Goal: Information Seeking & Learning: Learn about a topic

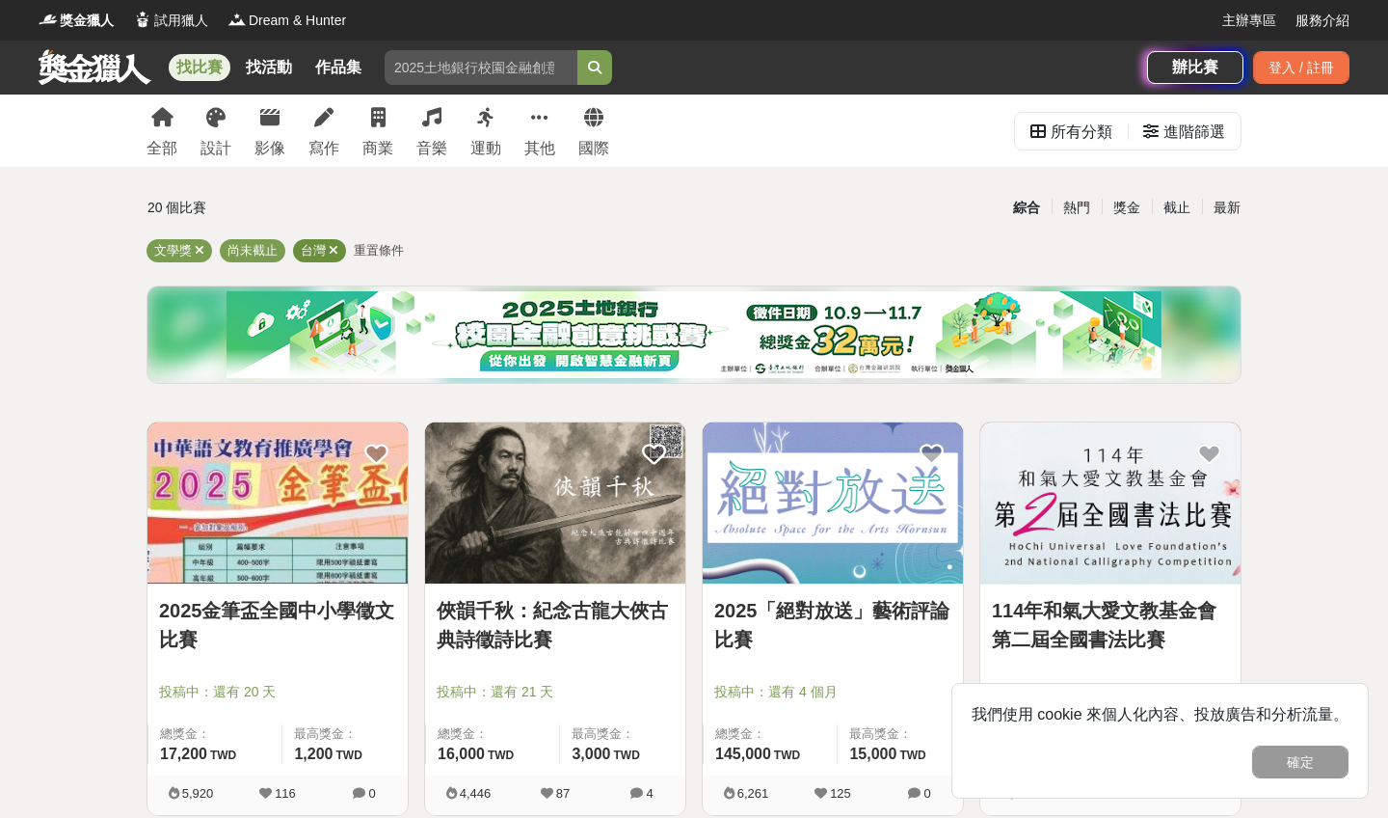
click at [325, 250] on span "台灣" at bounding box center [313, 250] width 25 height 14
click at [332, 251] on icon at bounding box center [334, 250] width 10 height 13
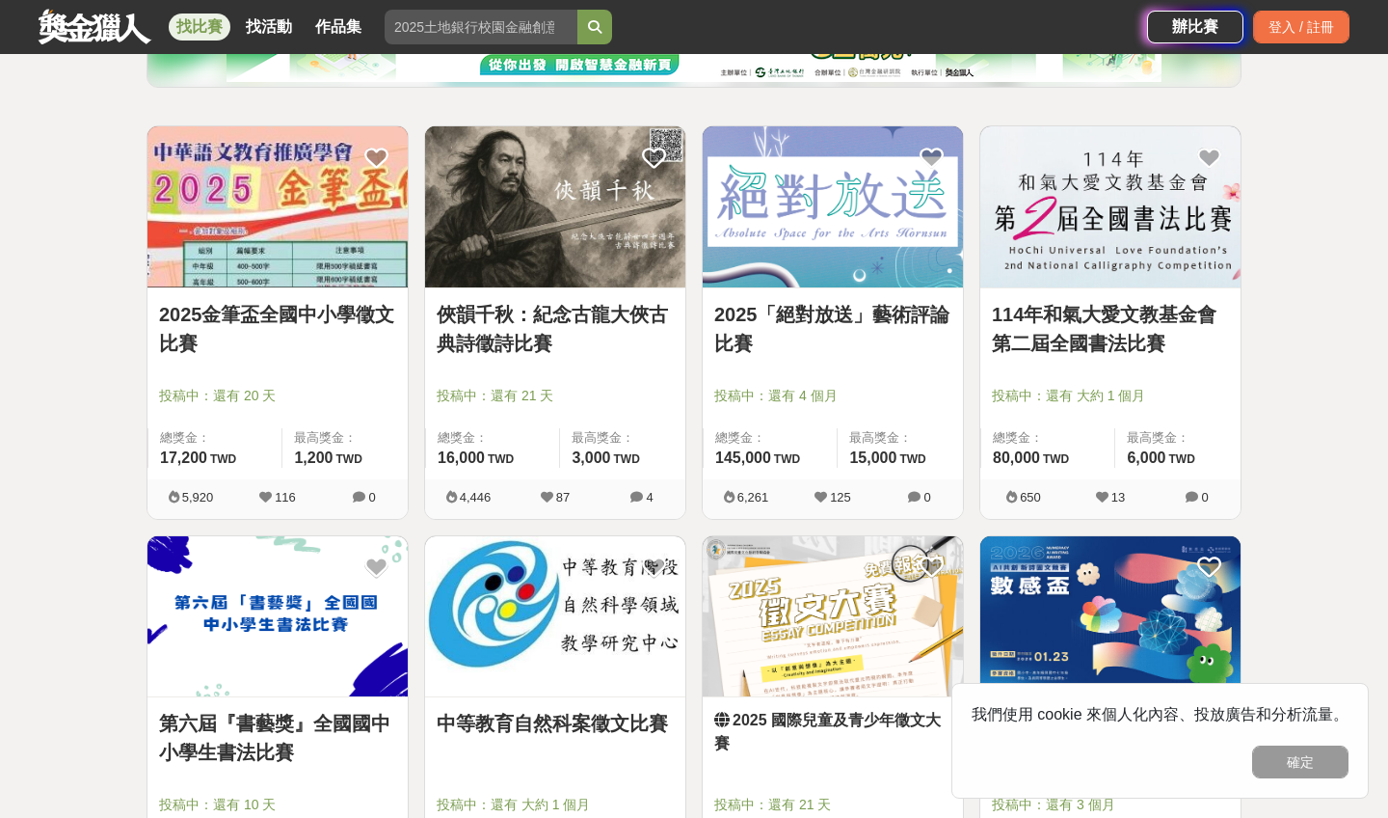
scroll to position [302, 0]
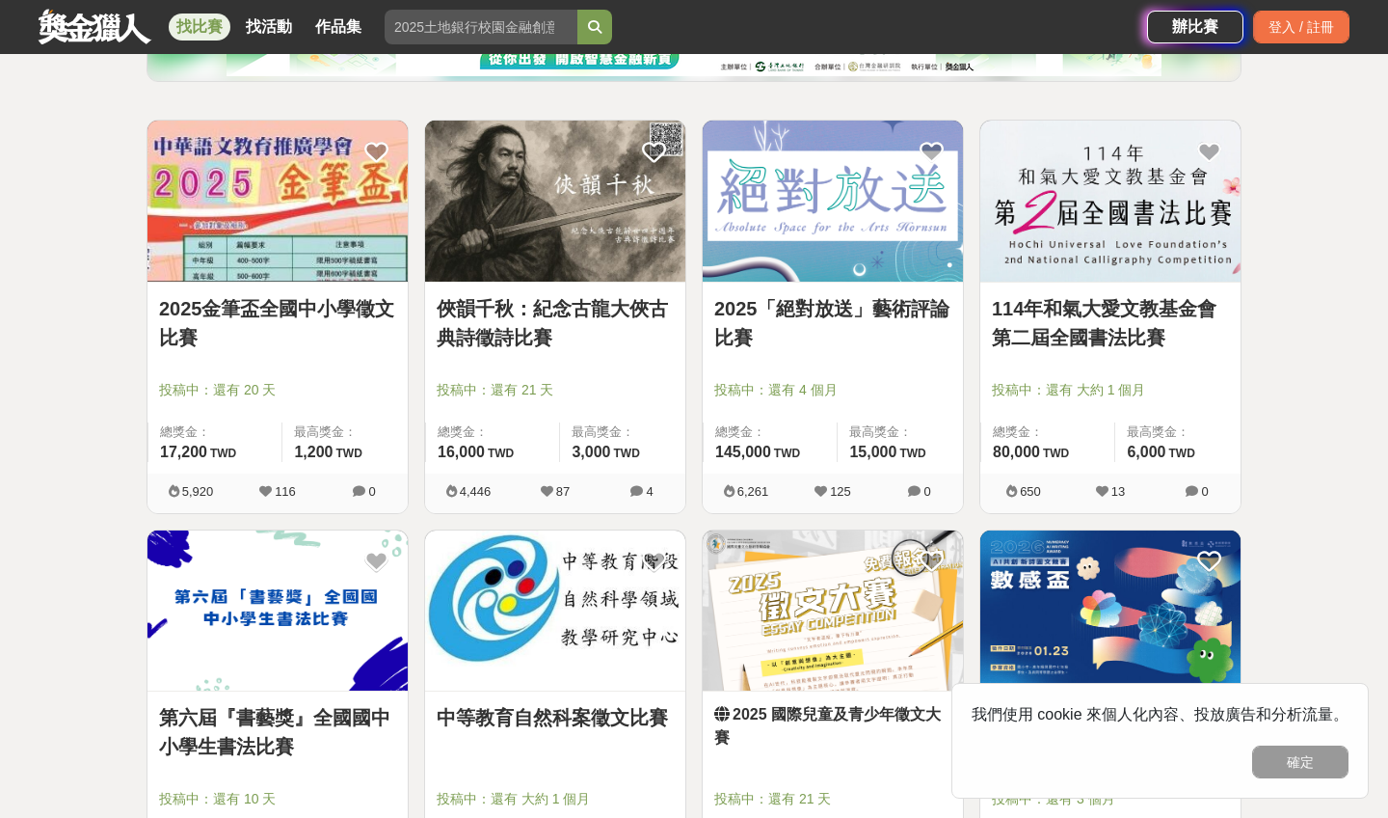
click at [329, 324] on link "2025金筆盃全國中小學徵文比賽" at bounding box center [277, 323] width 237 height 58
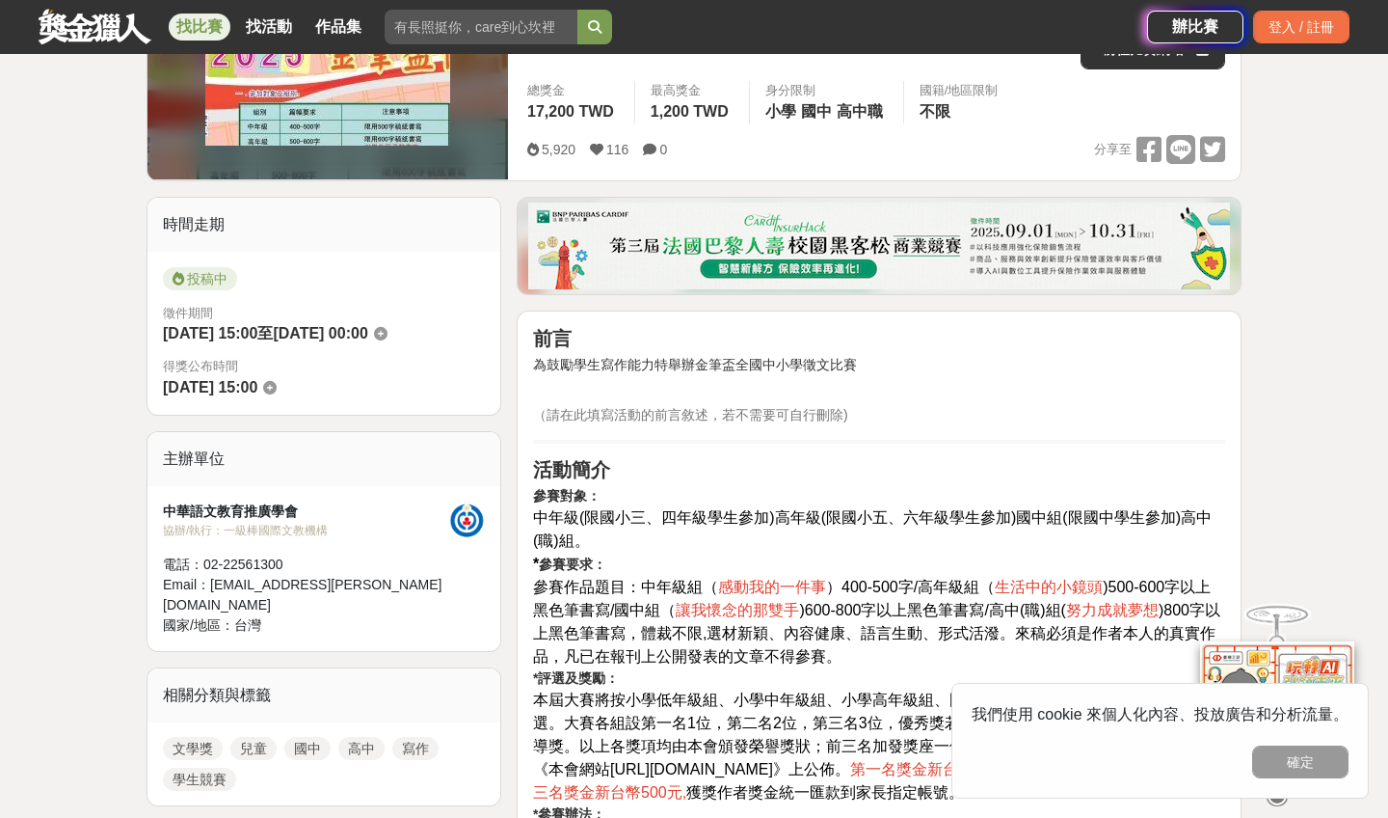
scroll to position [657, 0]
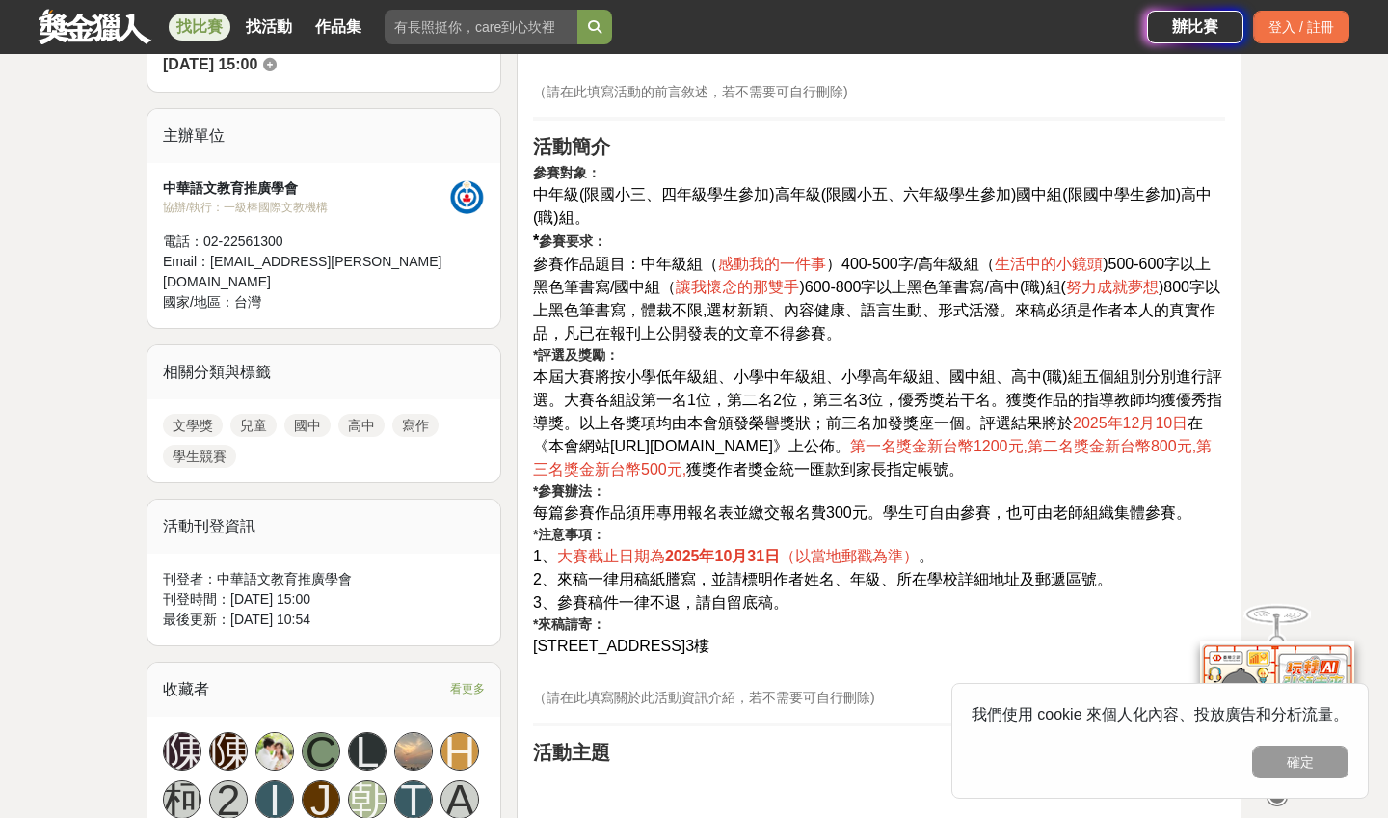
scroll to position [302, 0]
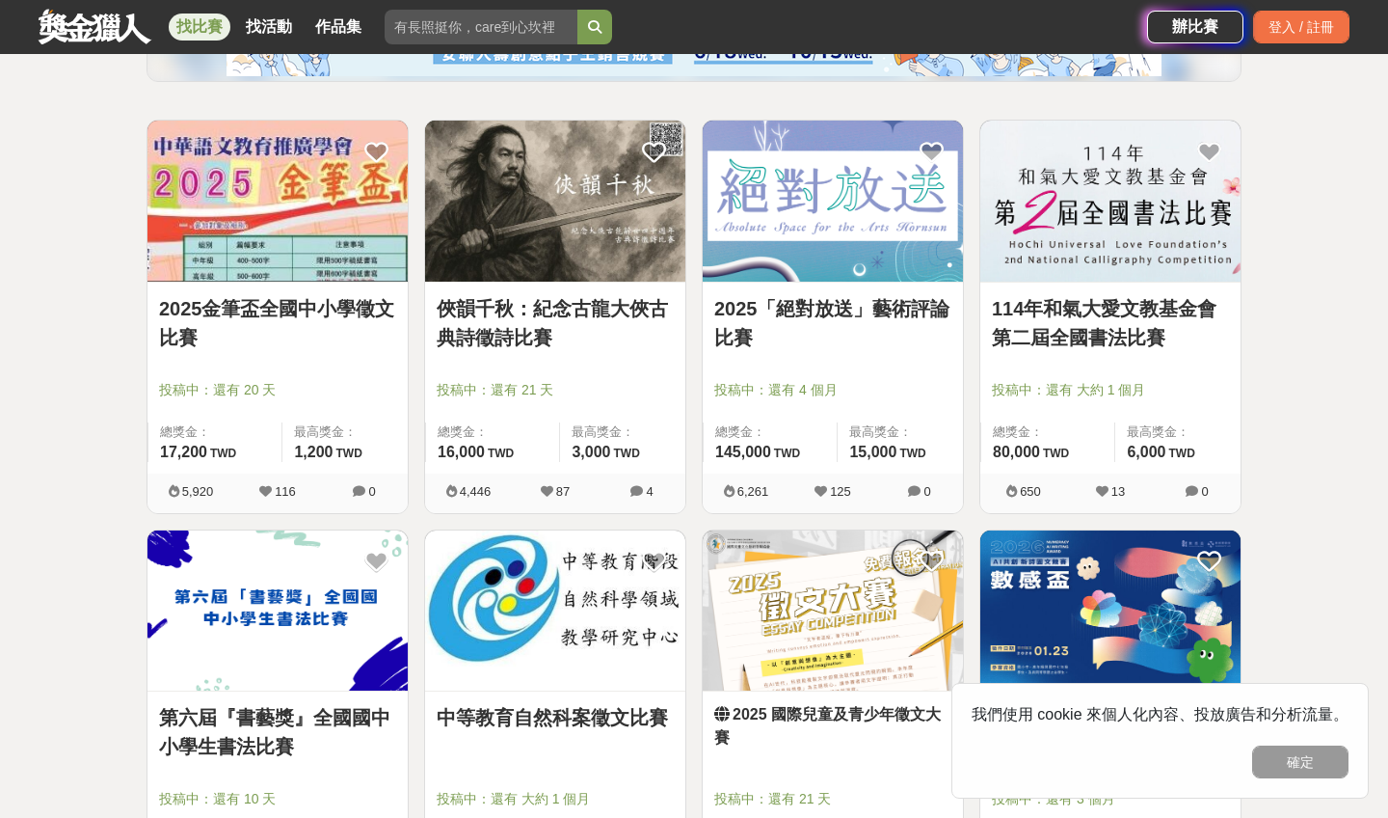
click at [565, 340] on link "俠韻千秋：紀念古龍大俠古典詩徵詩比賽" at bounding box center [555, 323] width 237 height 58
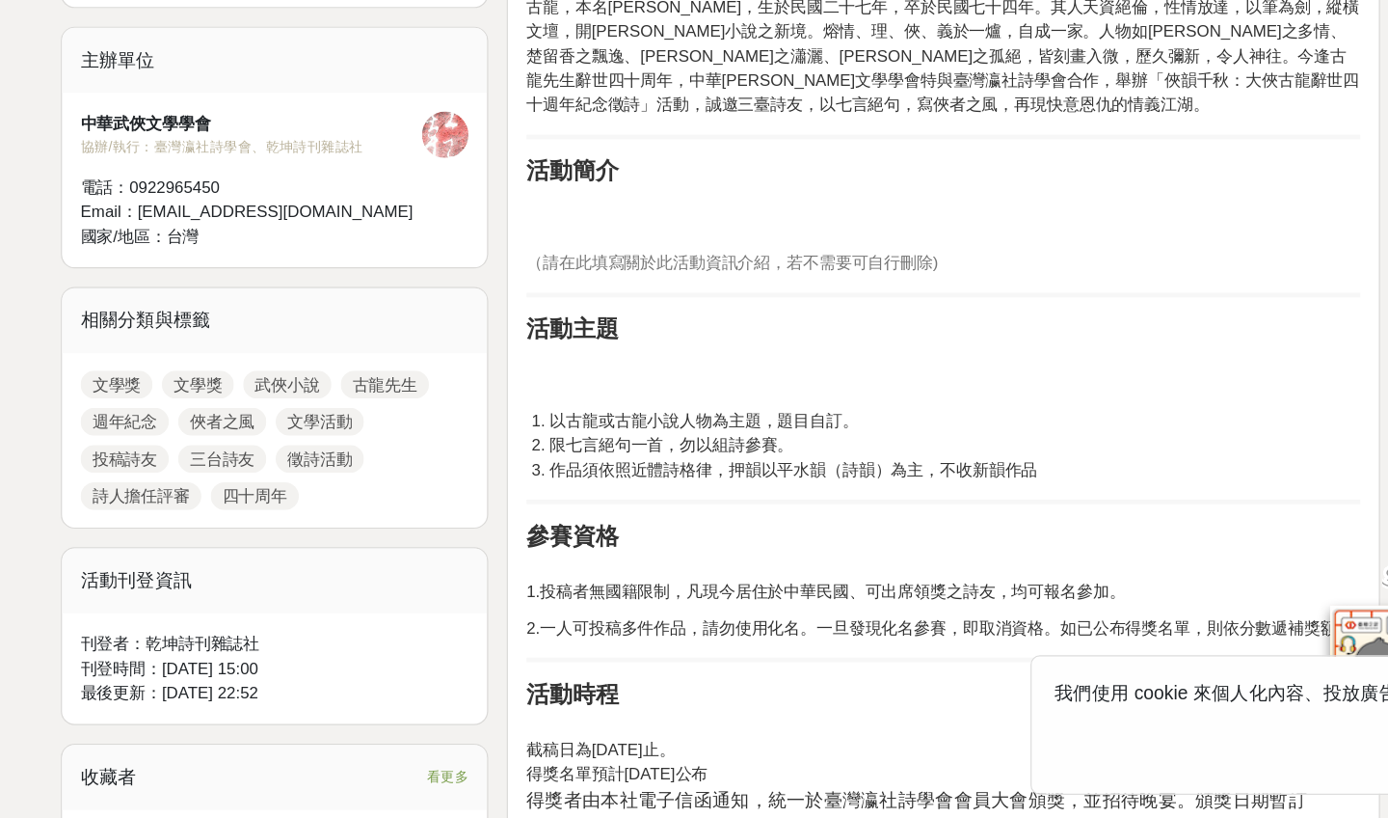
scroll to position [855, 0]
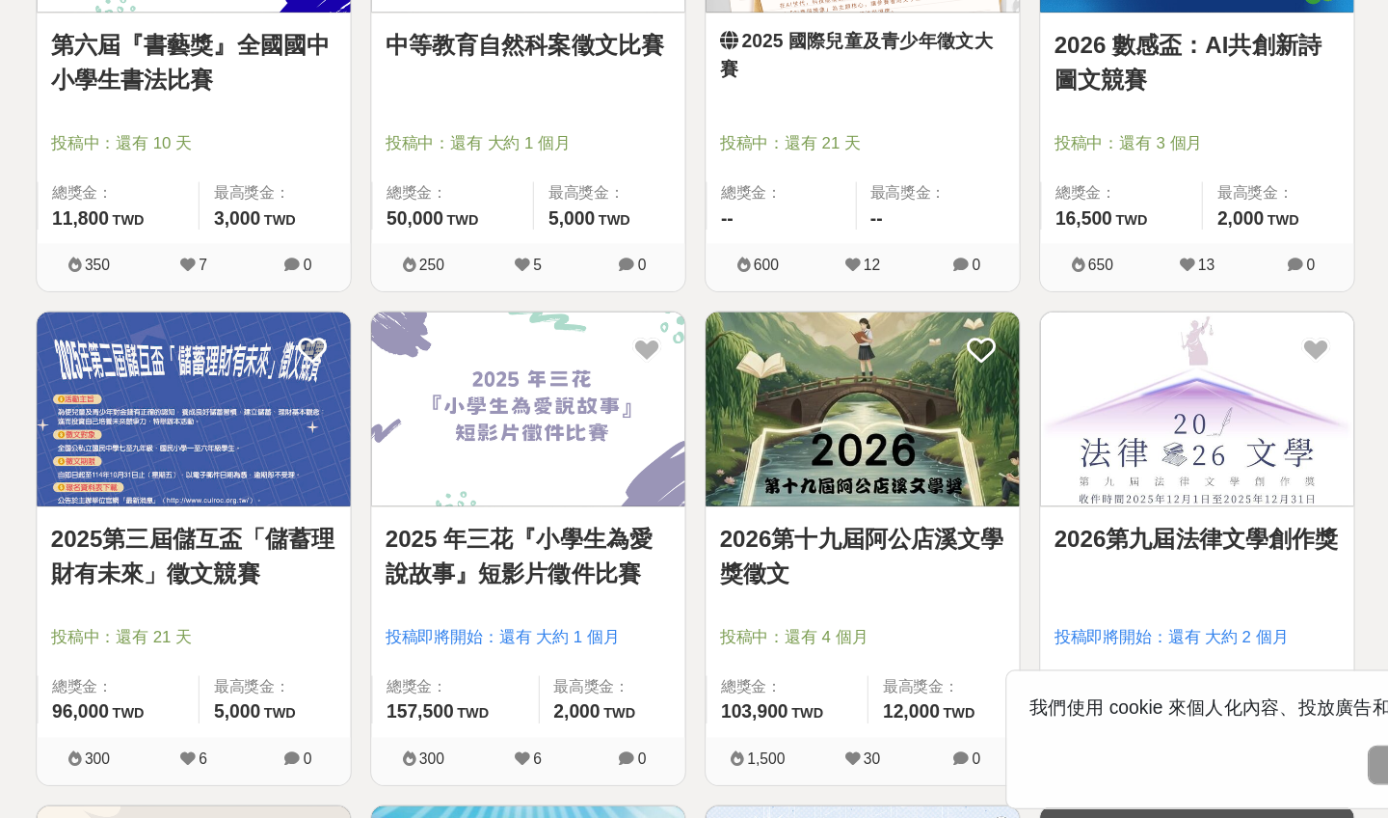
scroll to position [302, 0]
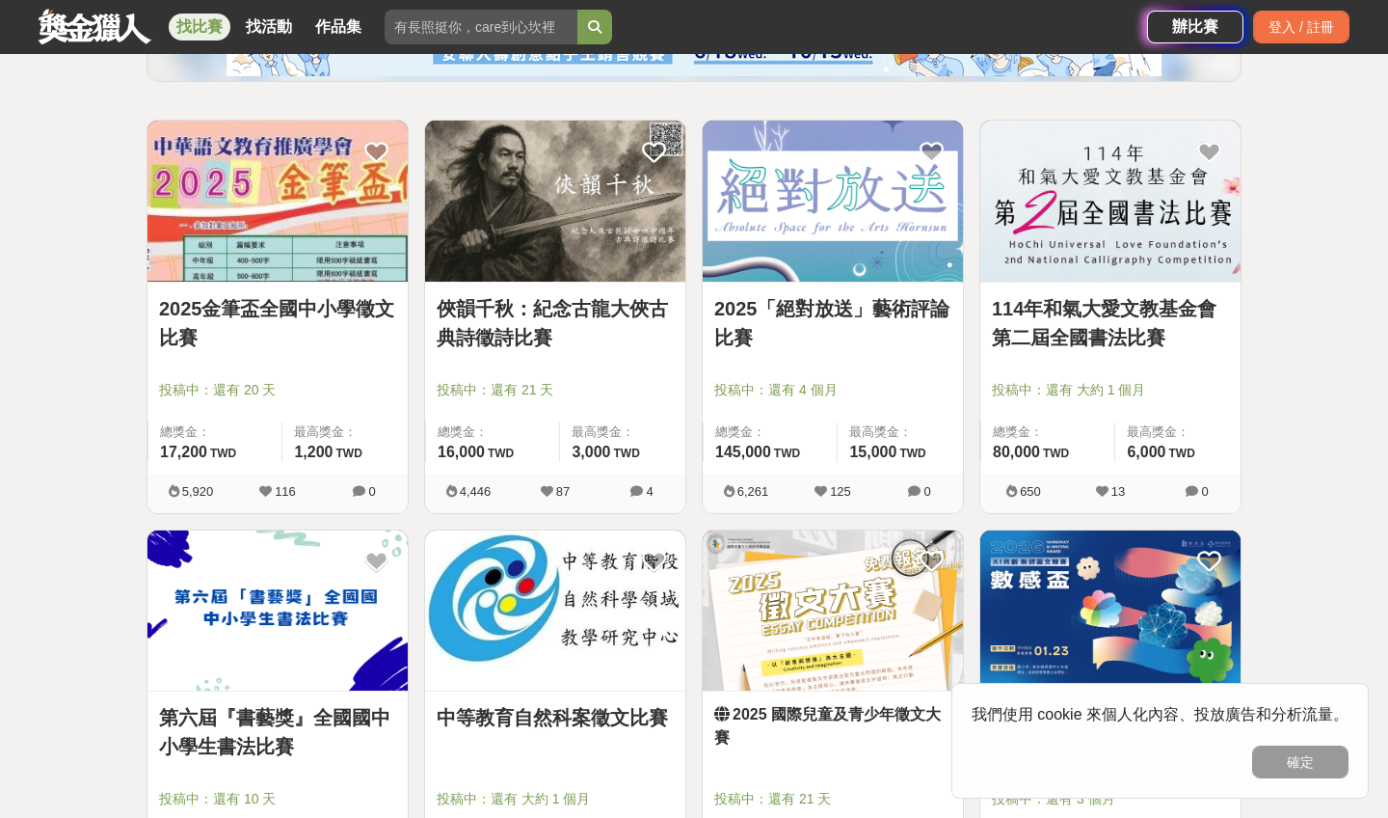
click at [791, 317] on link "2025「絕對放送」藝術評論比賽" at bounding box center [832, 323] width 237 height 58
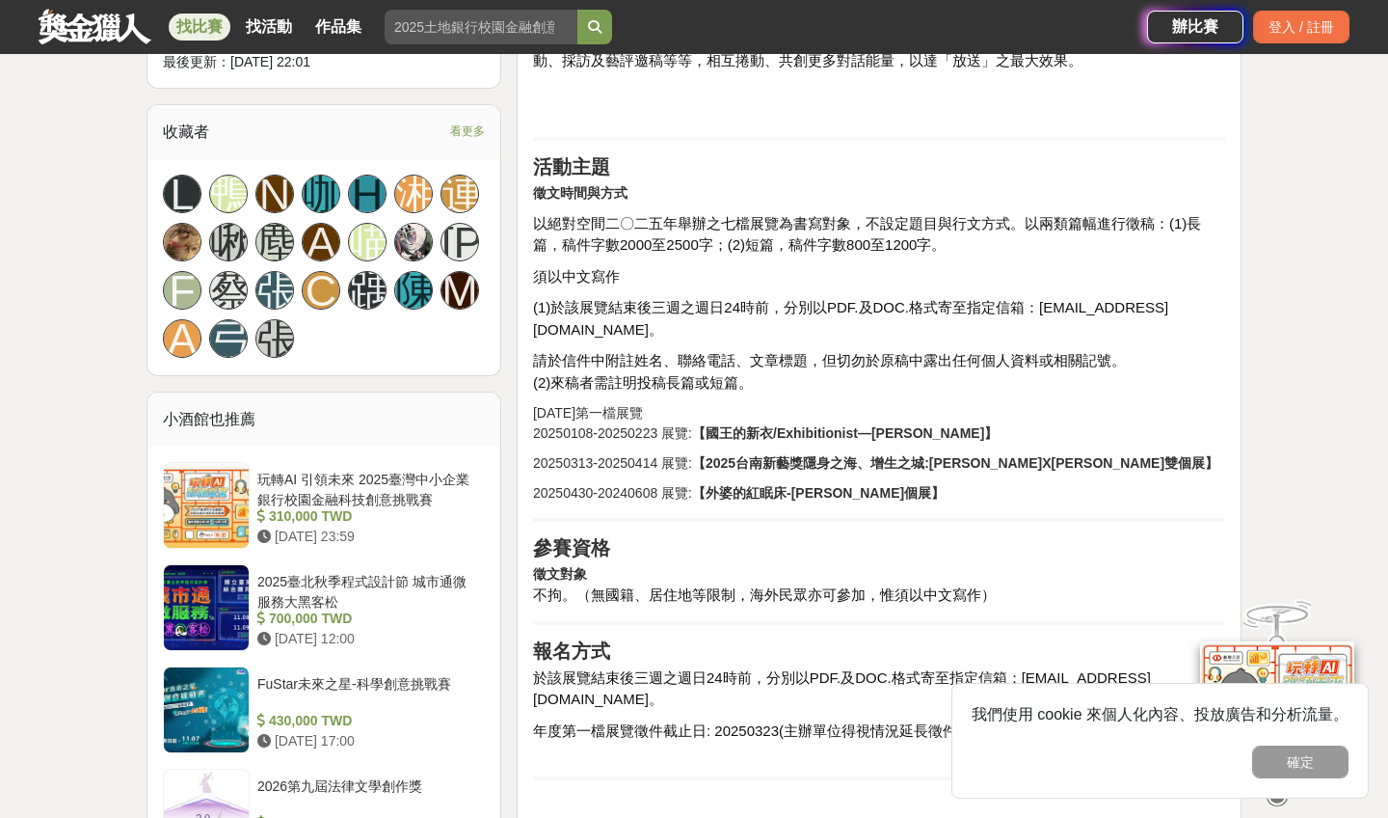
scroll to position [1298, 0]
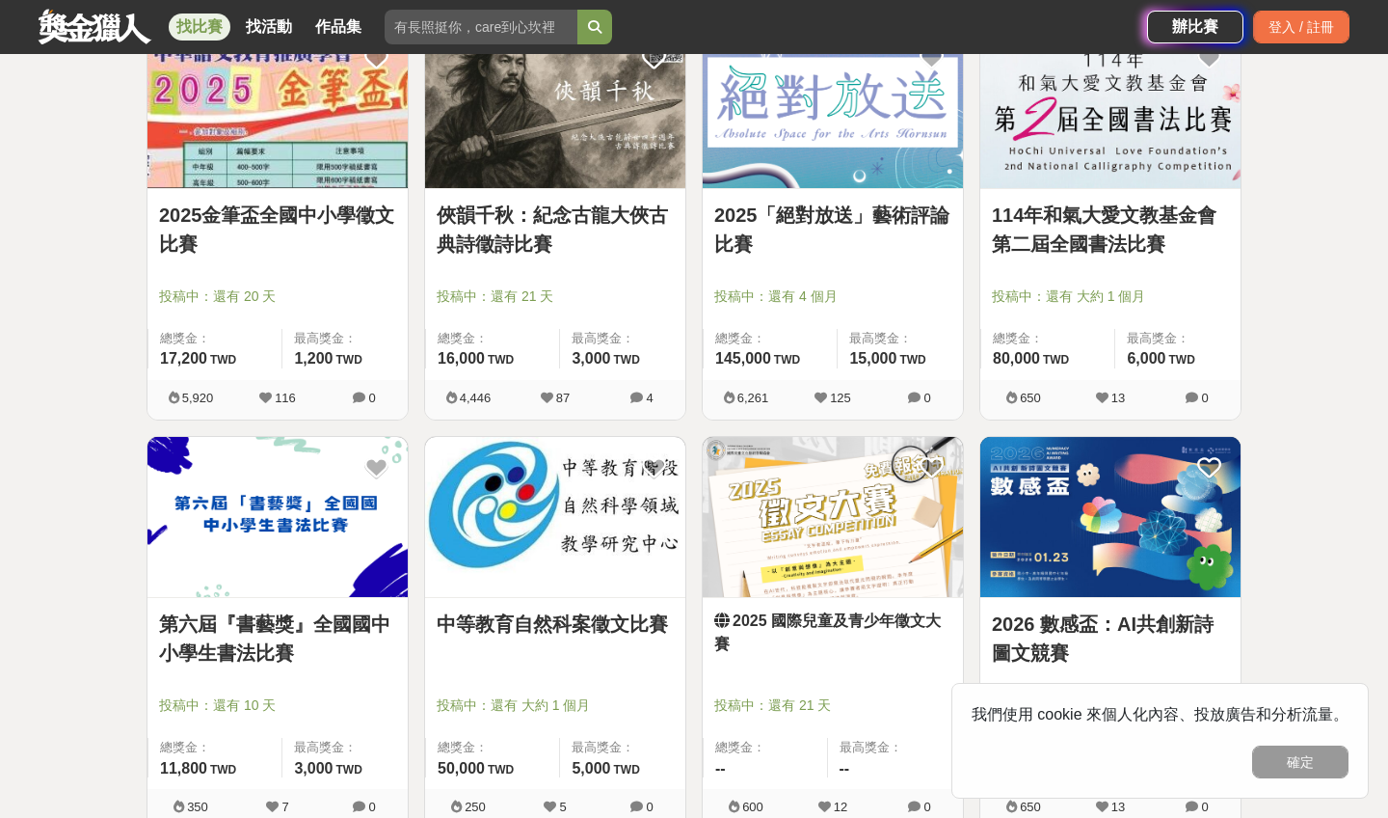
scroll to position [402, 0]
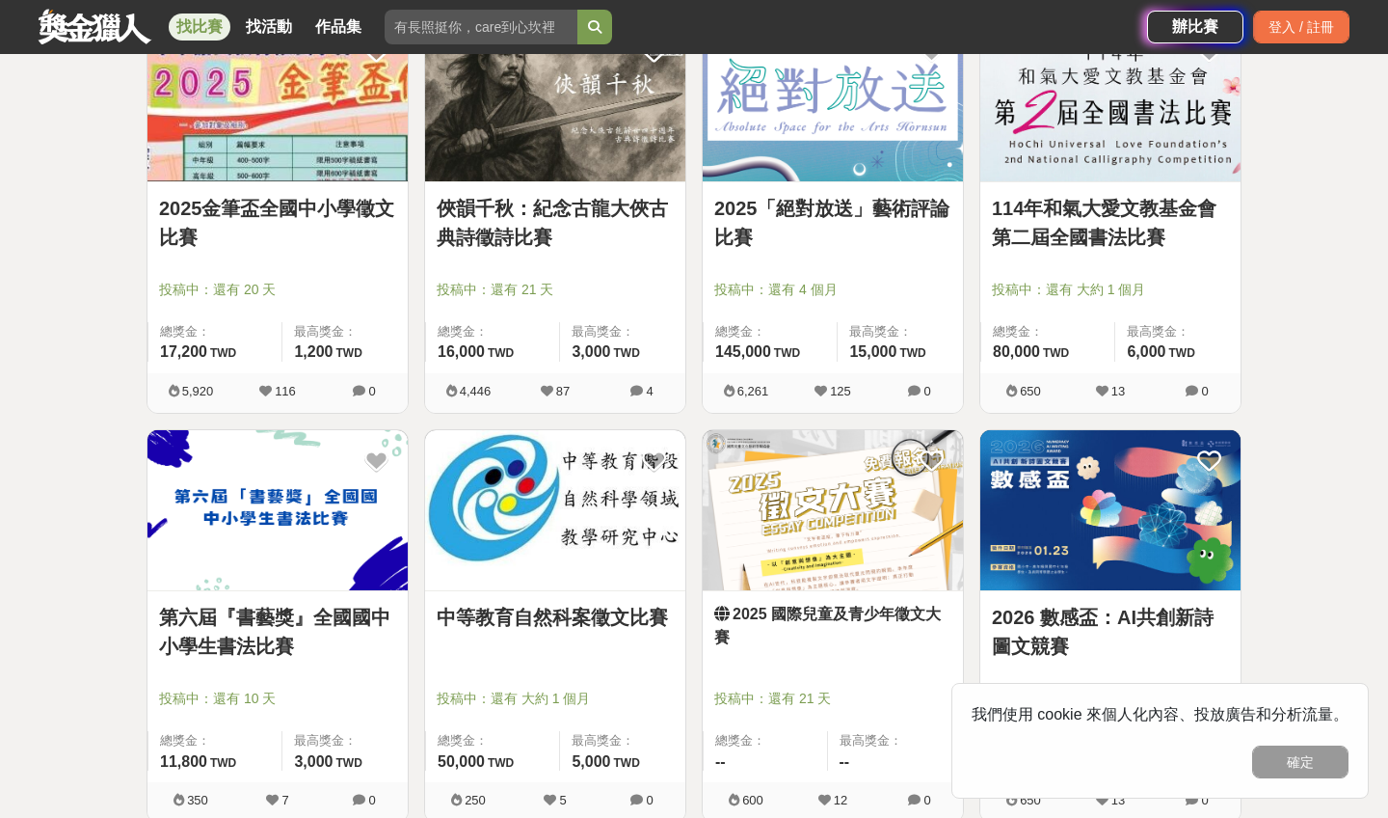
click at [810, 619] on link "2025 國際兒童及青少年徵文大賽" at bounding box center [832, 626] width 237 height 46
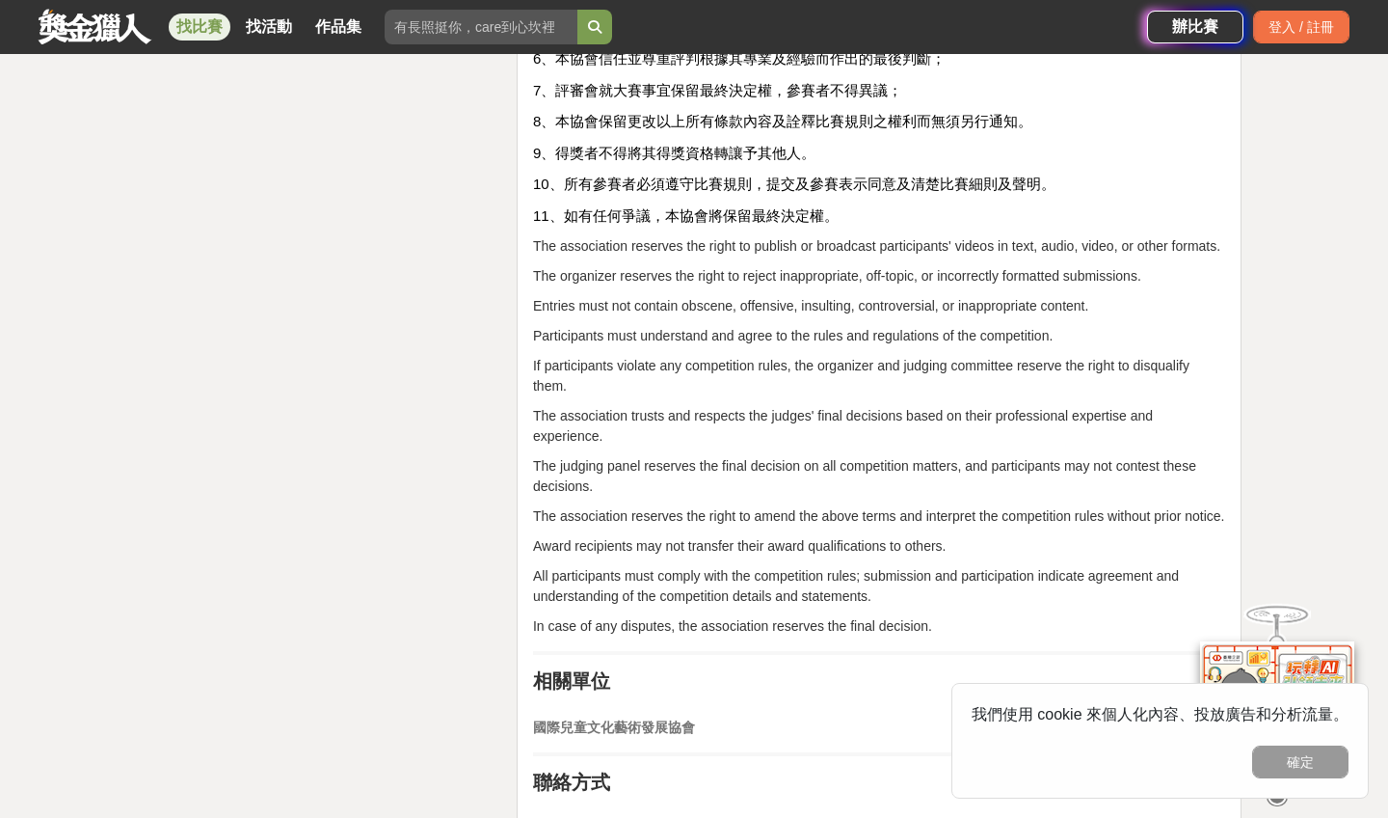
scroll to position [4372, 0]
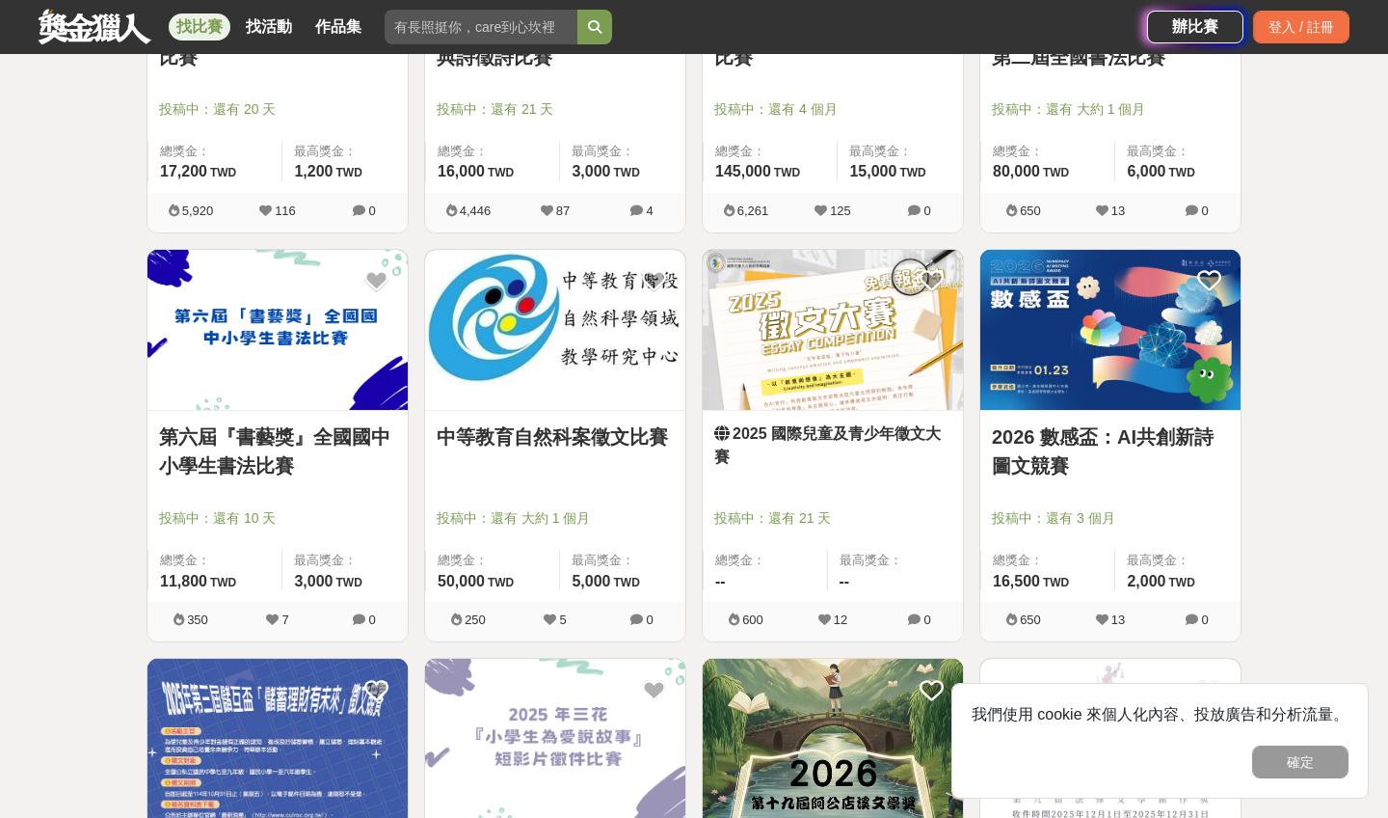
scroll to position [586, 0]
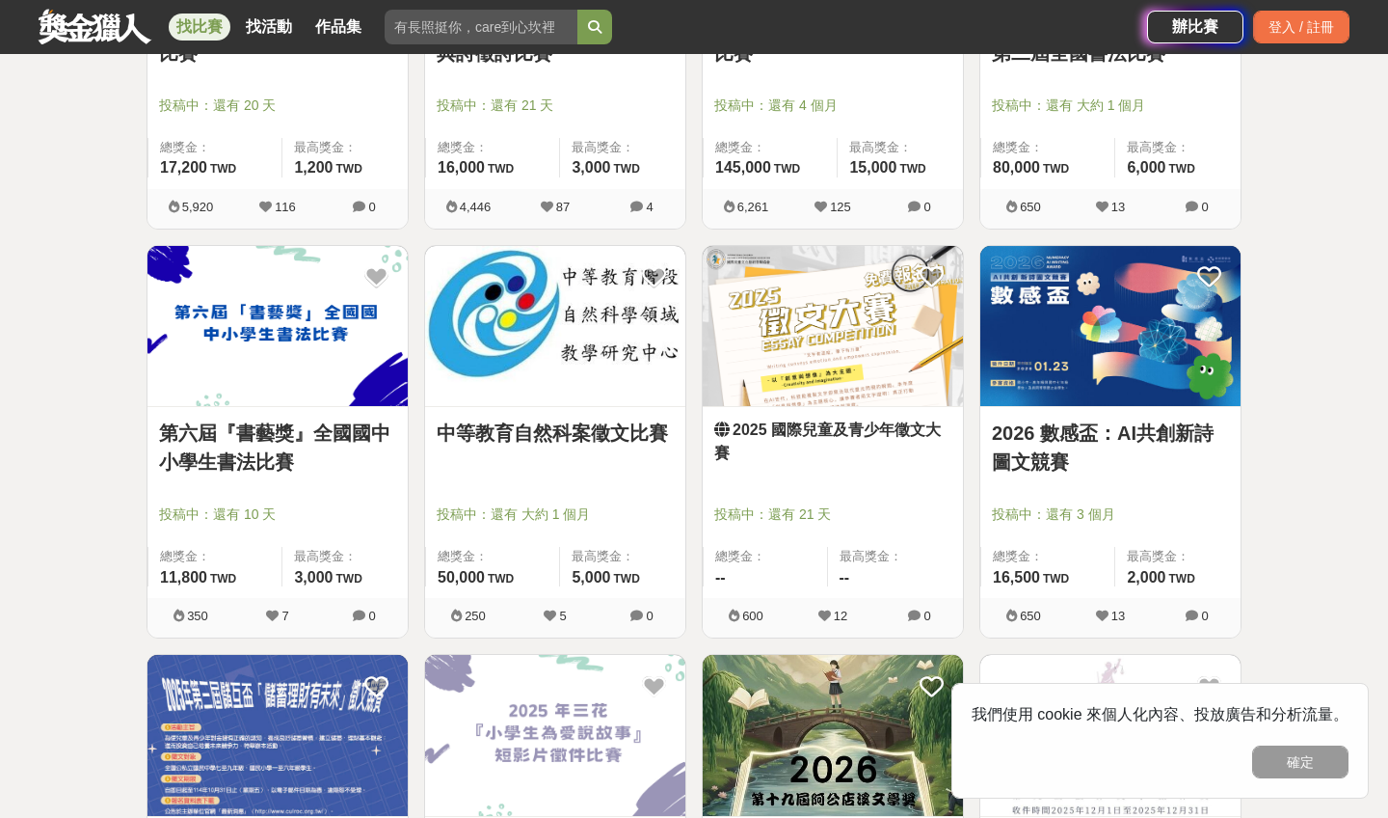
click at [1065, 439] on link "2026 數感盃：AI共創新詩圖文競賽" at bounding box center [1110, 447] width 237 height 58
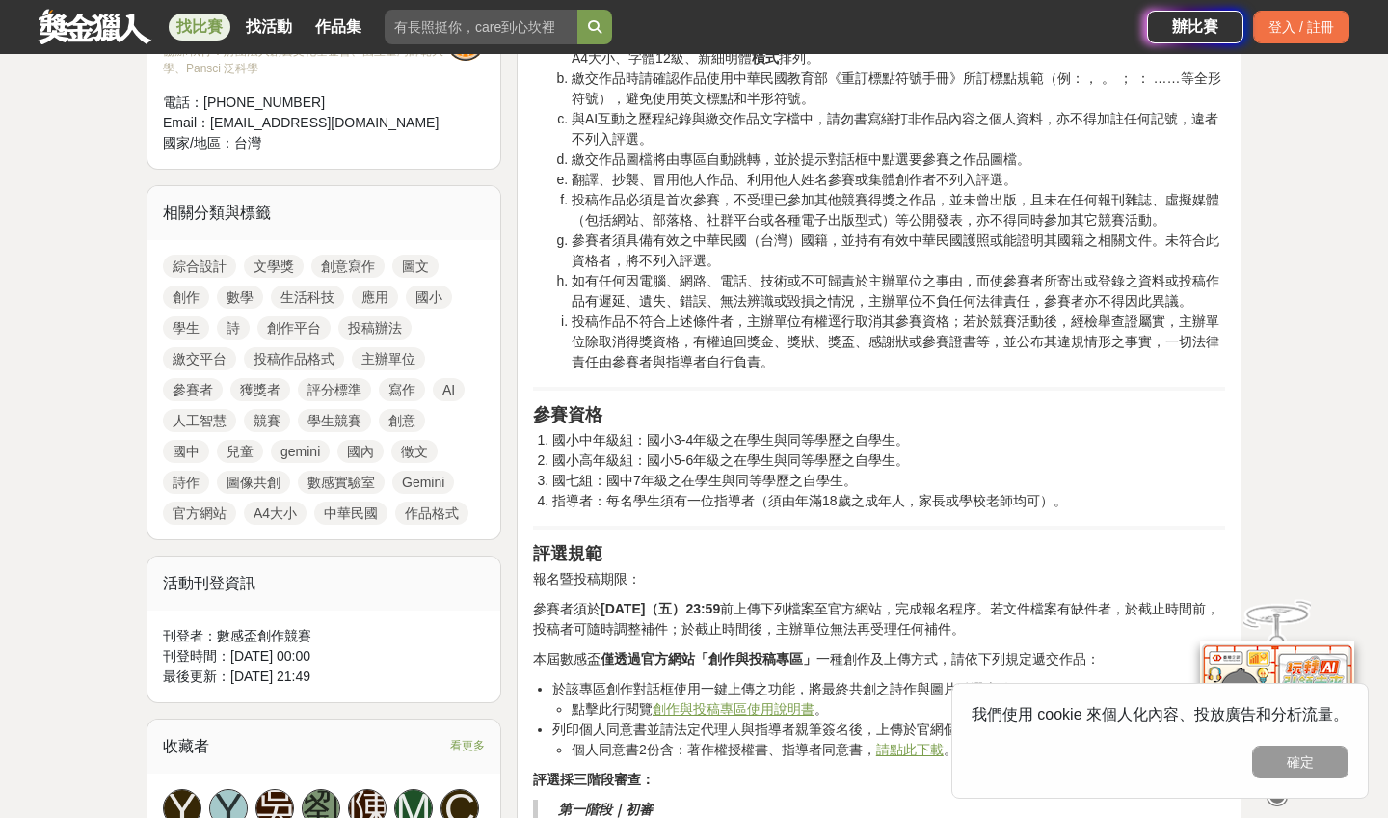
scroll to position [775, 0]
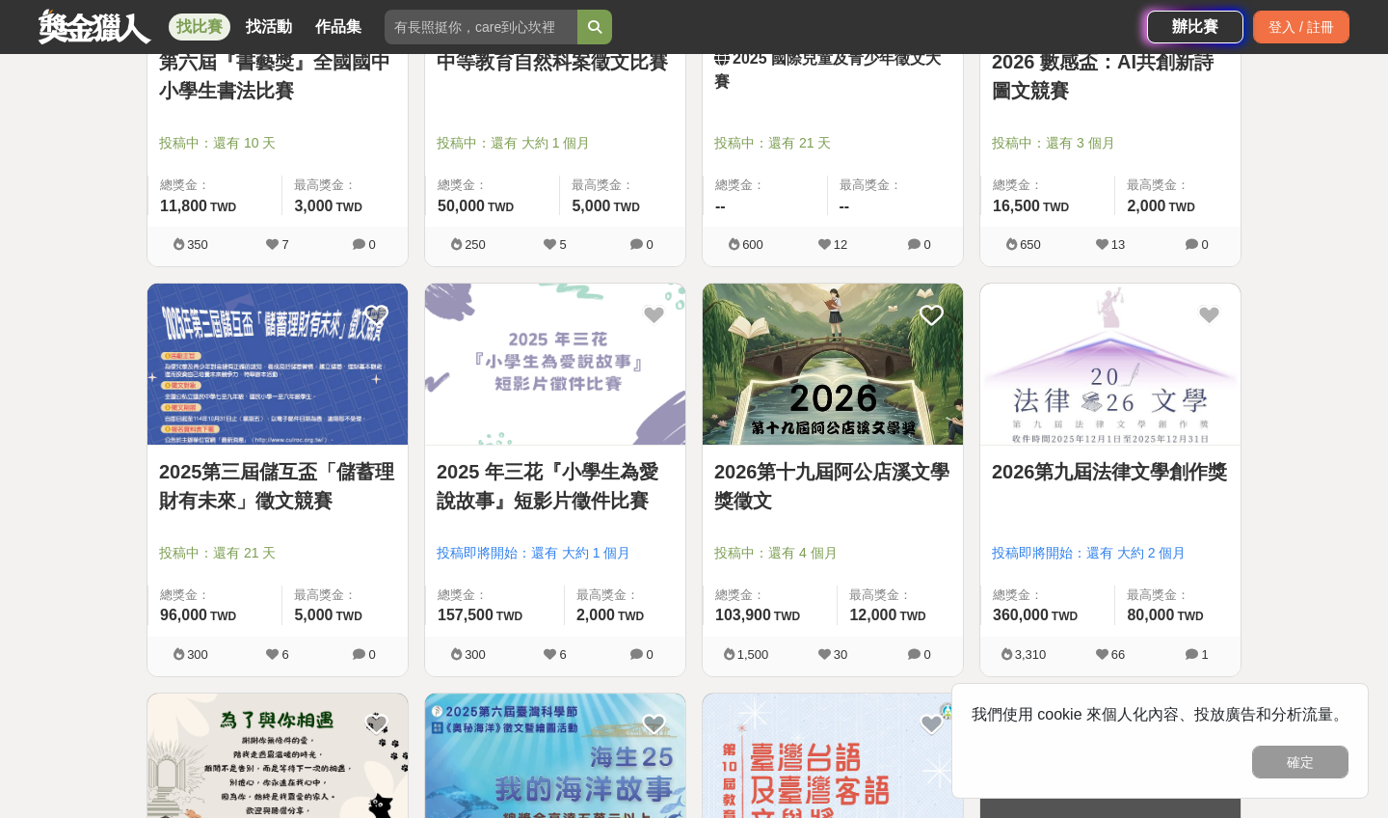
scroll to position [949, 0]
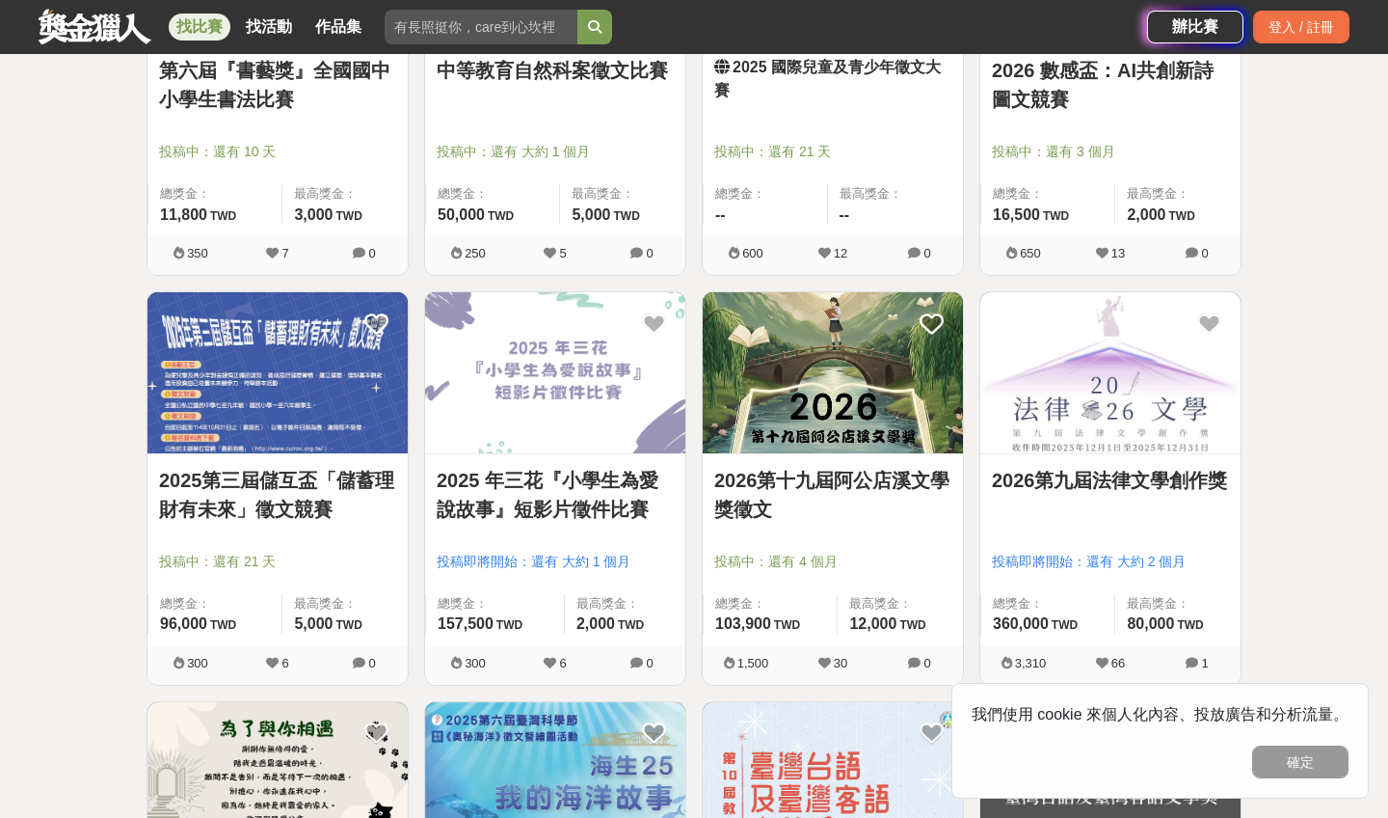
click at [846, 492] on link "2026第十九屆阿公店溪文學獎徵文" at bounding box center [832, 495] width 237 height 58
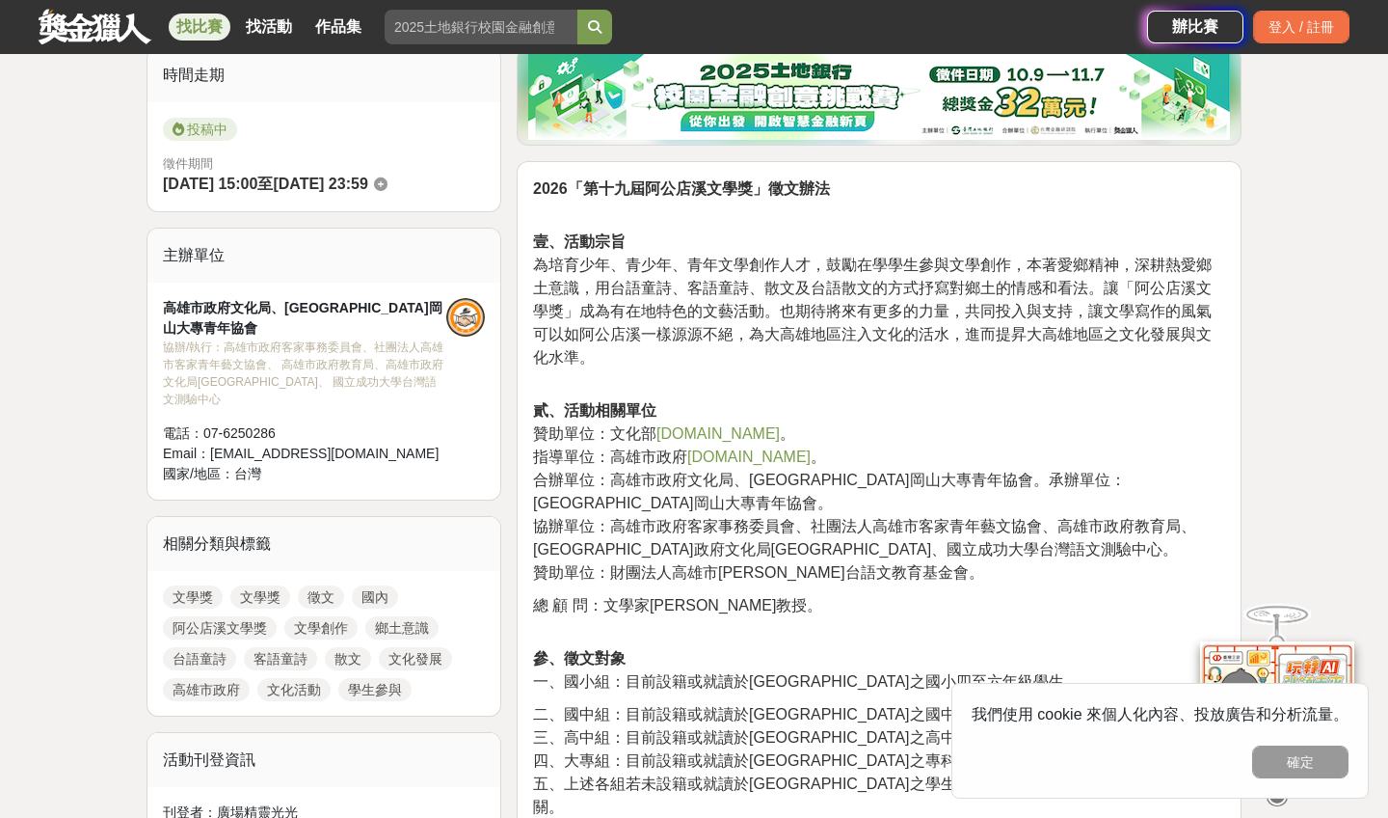
scroll to position [492, 0]
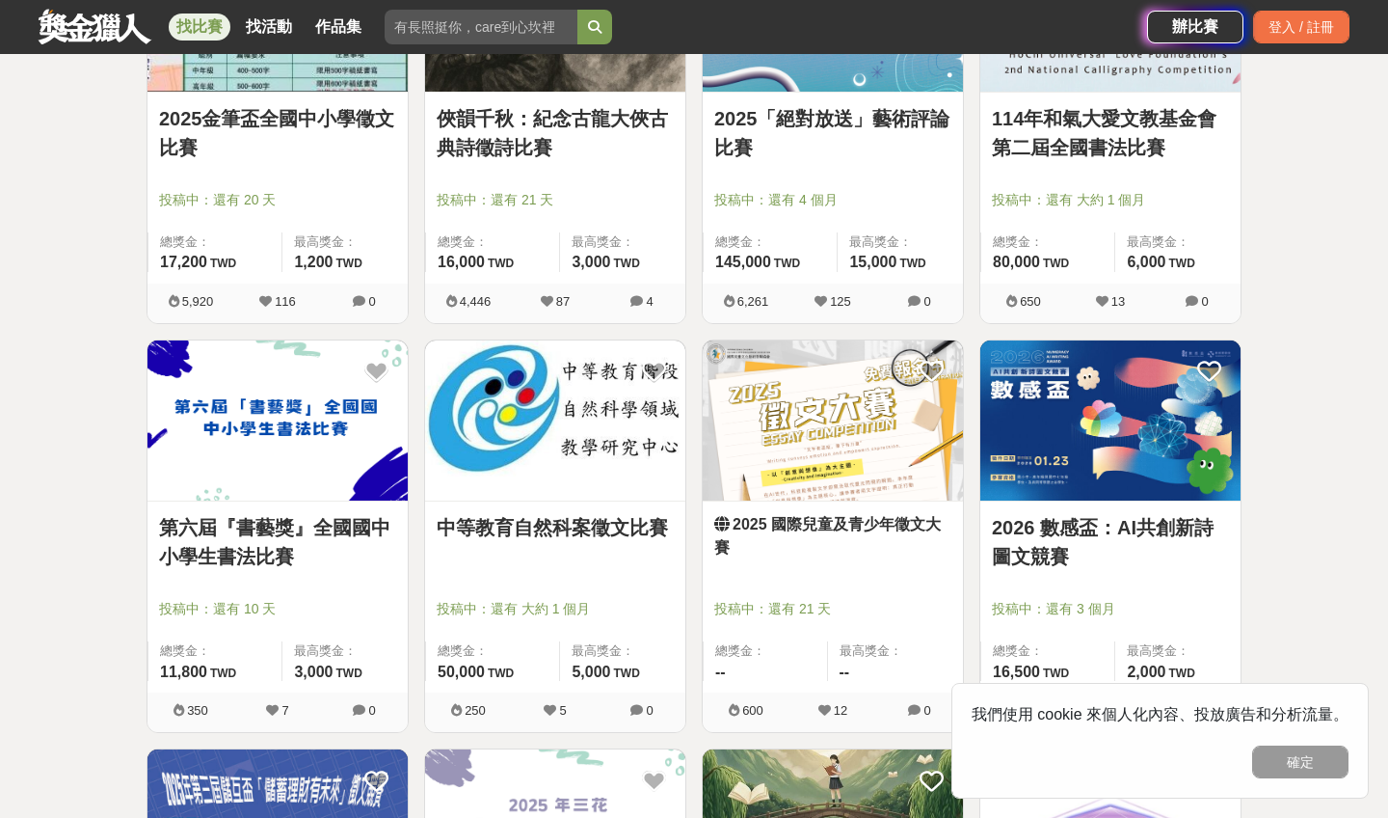
scroll to position [949, 0]
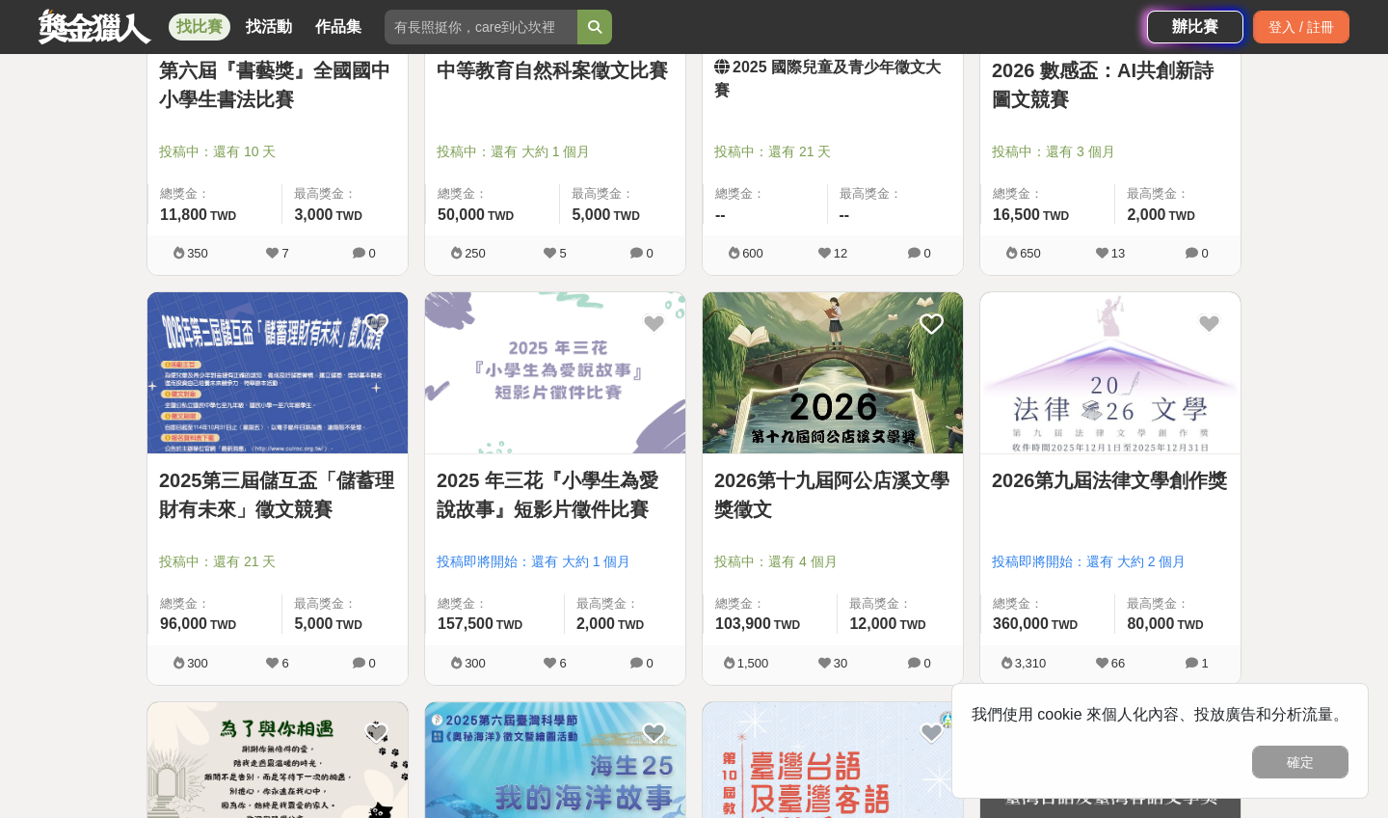
click at [1096, 491] on link "2026第九屆法律文學創作獎" at bounding box center [1110, 480] width 237 height 29
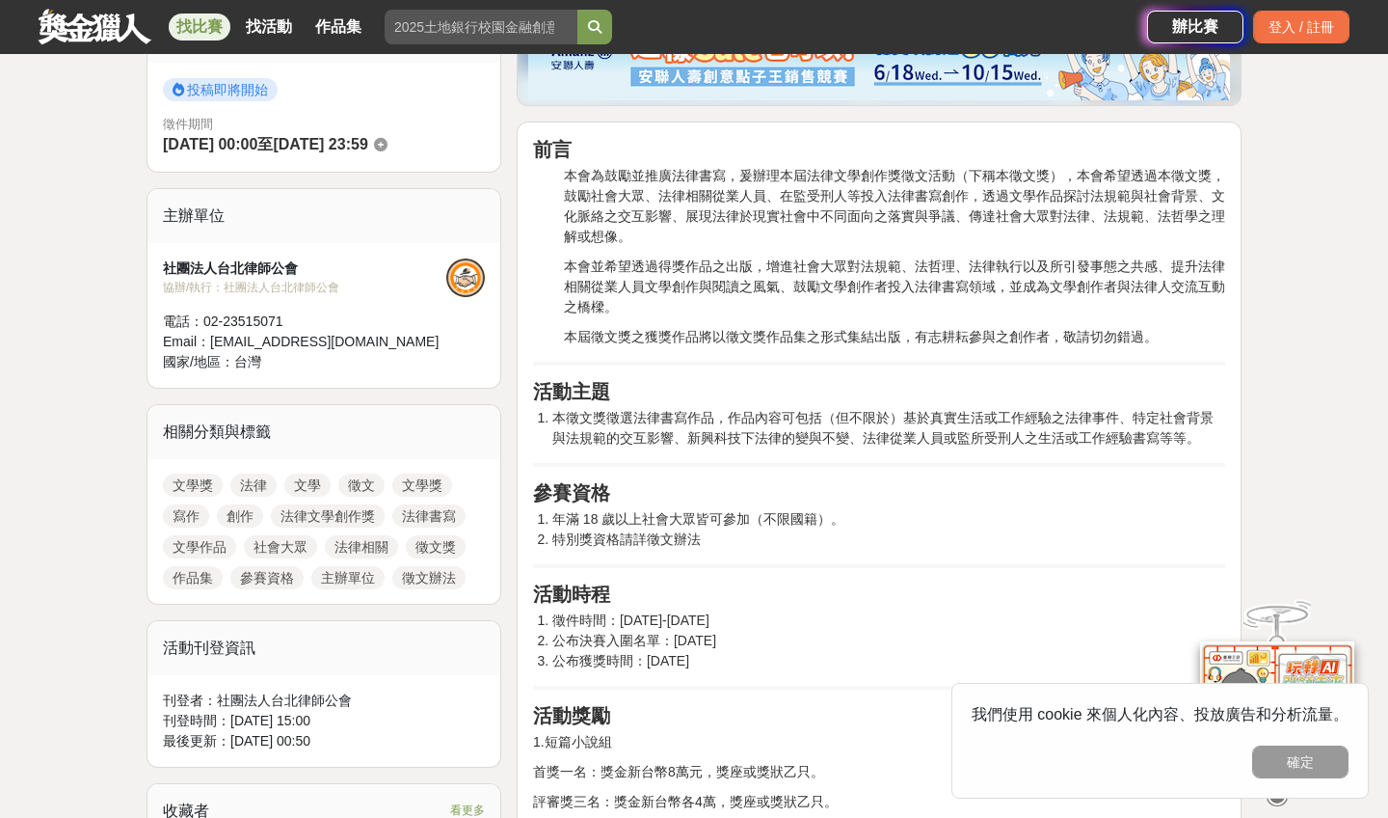
scroll to position [528, 0]
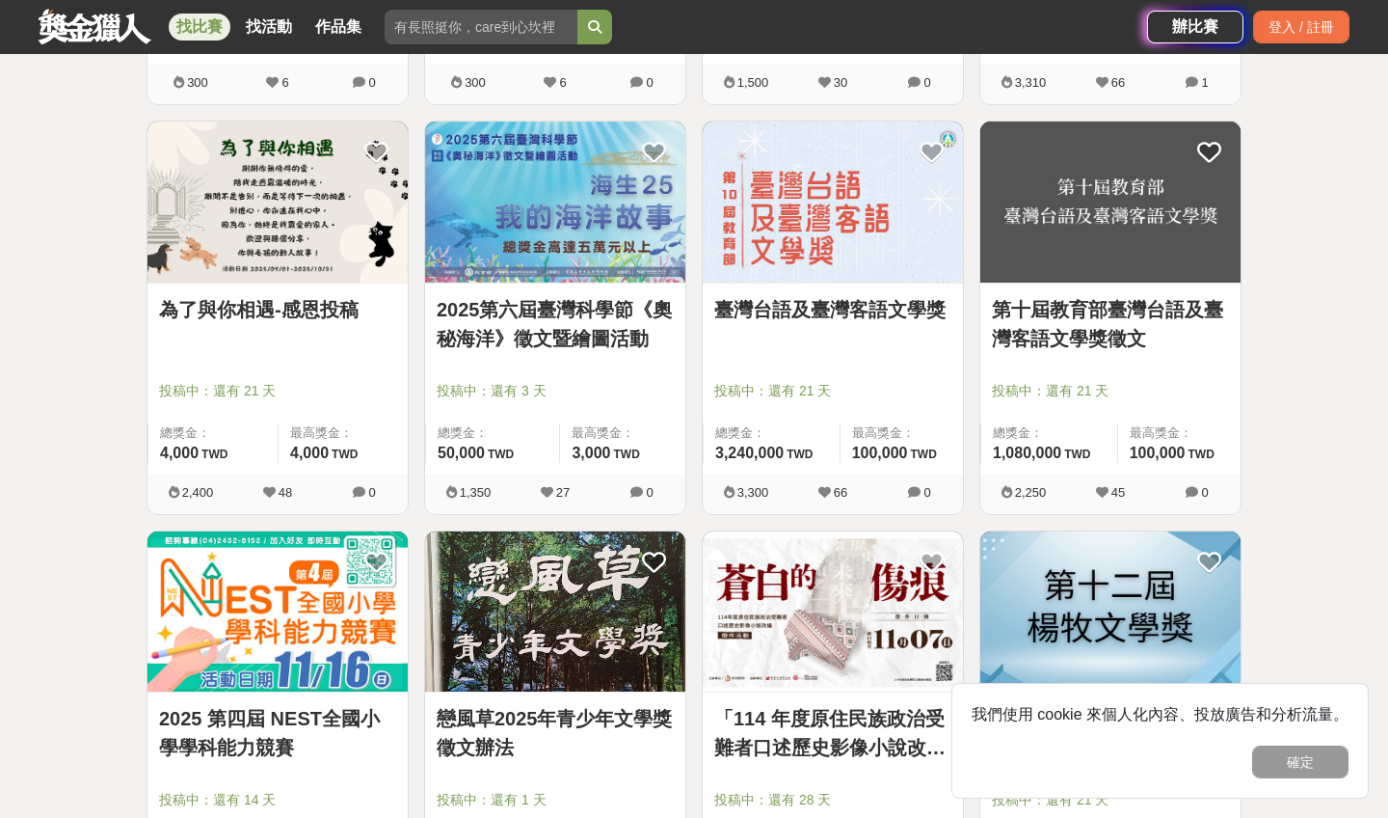
scroll to position [1539, 0]
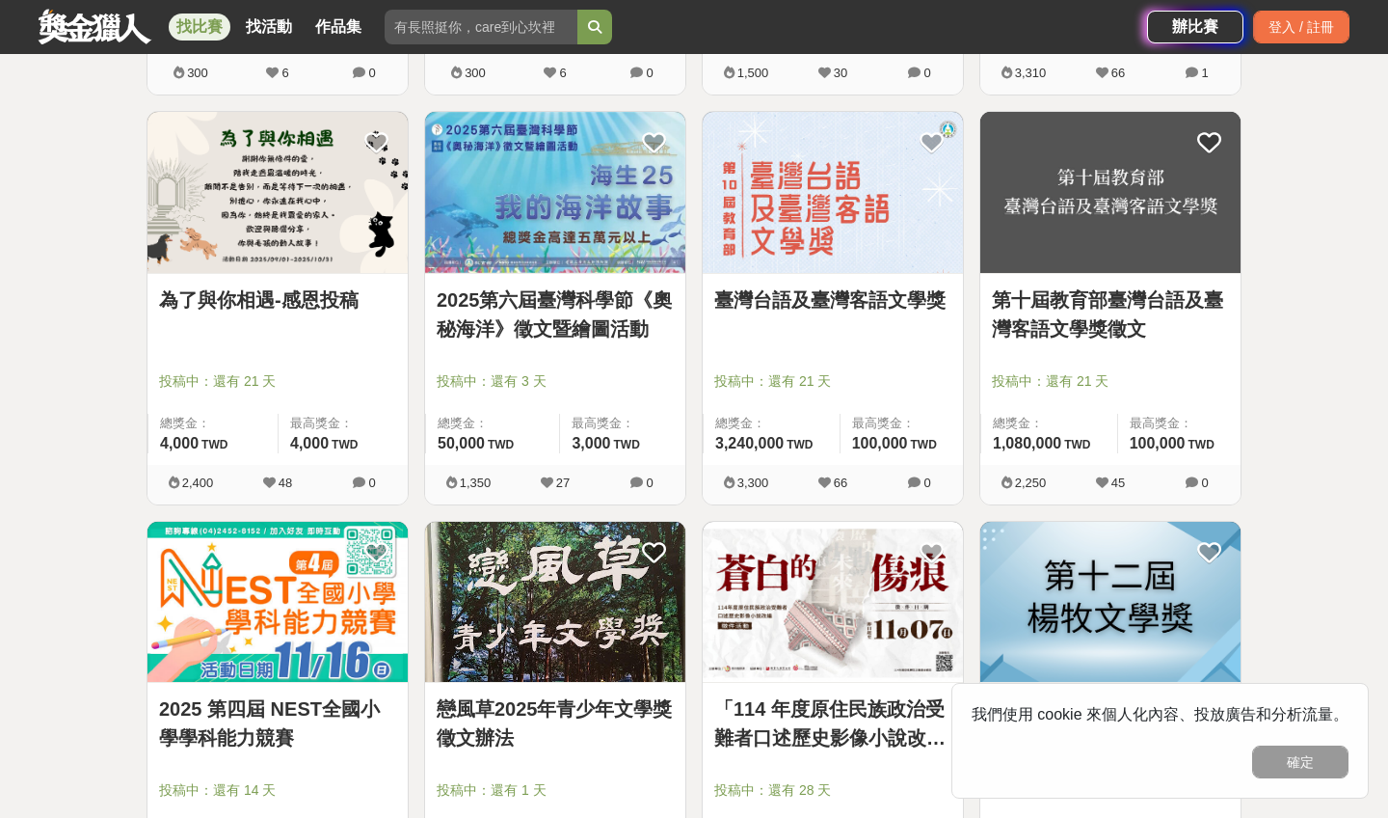
click at [256, 299] on link "為了與你相遇-感恩投稿" at bounding box center [277, 299] width 237 height 29
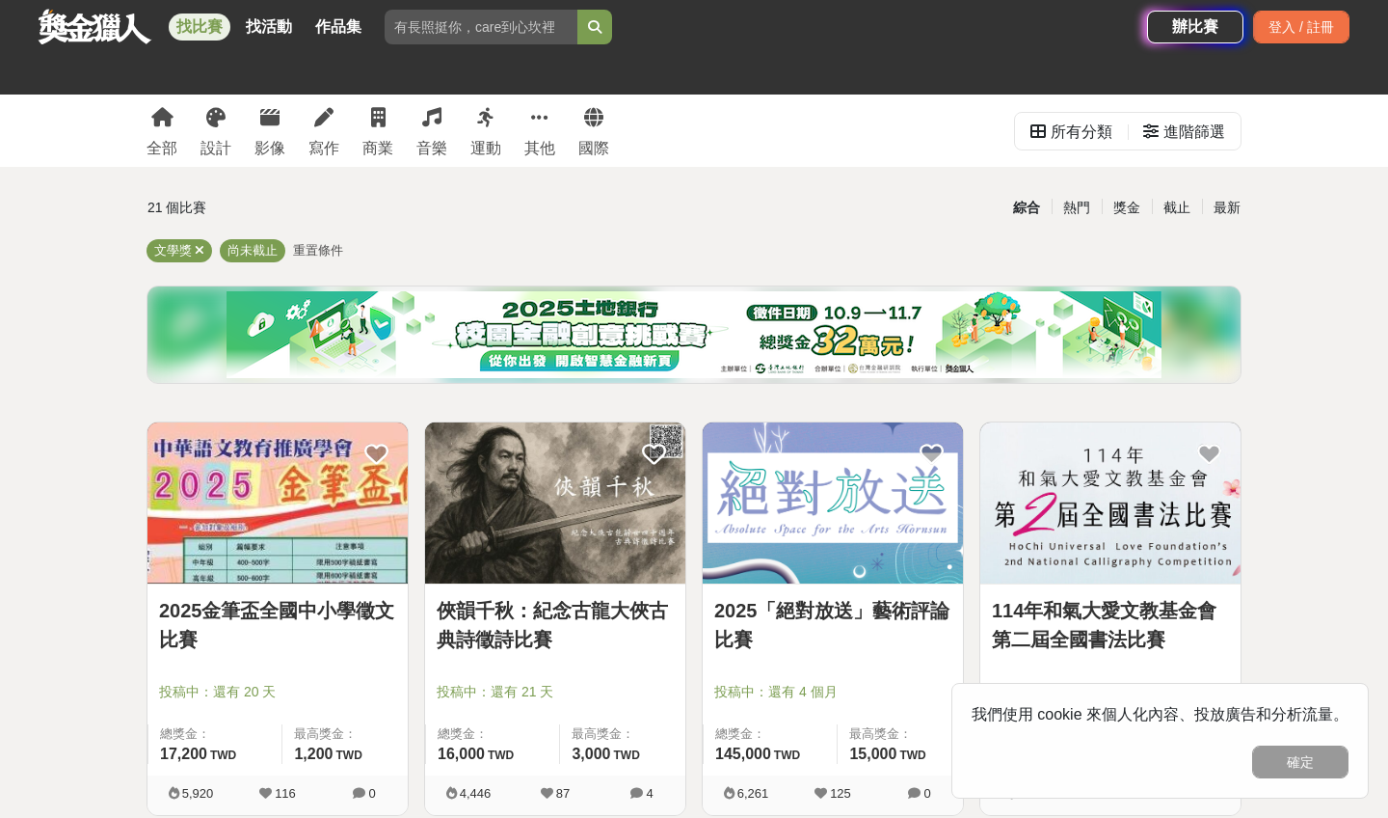
scroll to position [1592, 0]
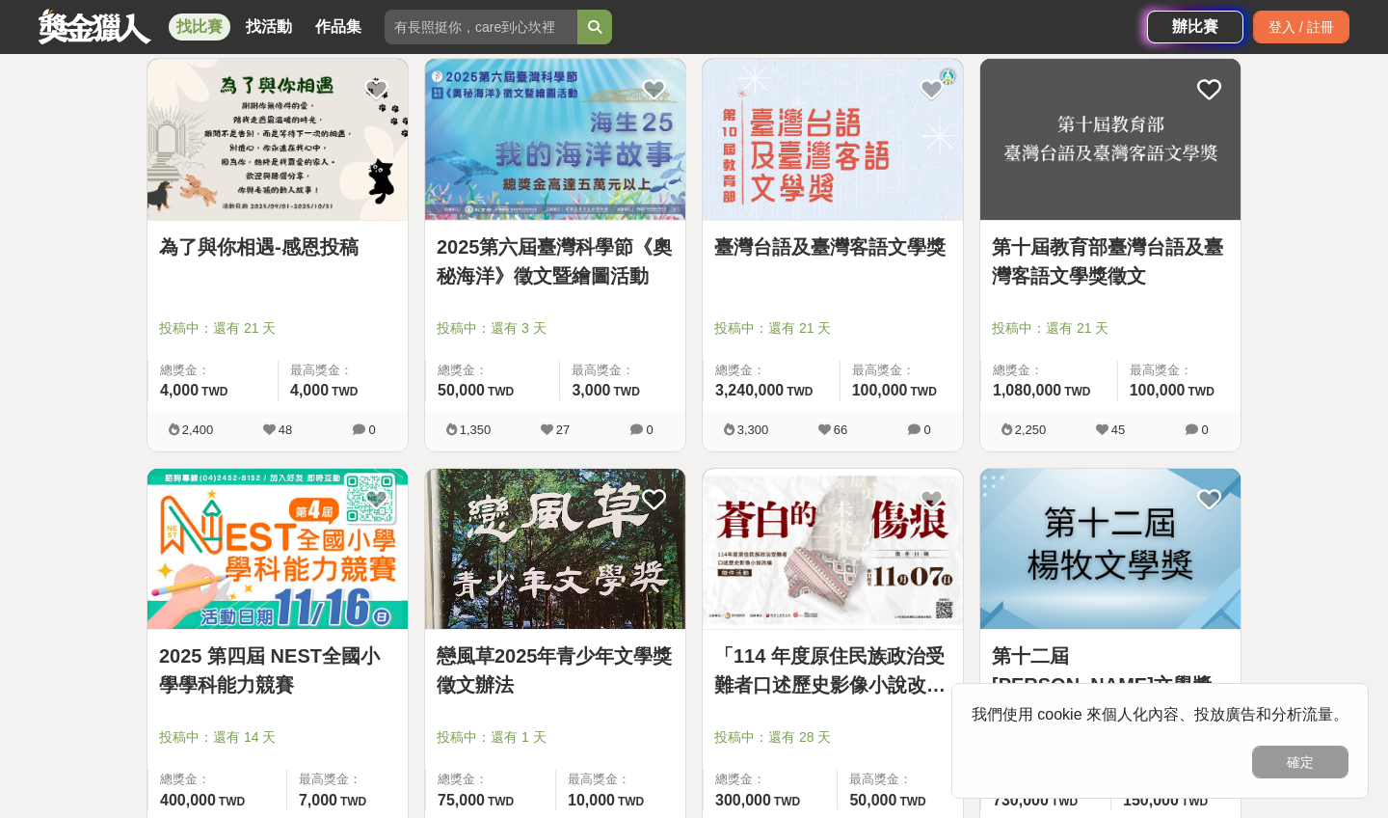
click at [579, 261] on link "2025第六屆臺灣科學節《奧秘海洋》徵文暨繪圖活動" at bounding box center [555, 261] width 237 height 58
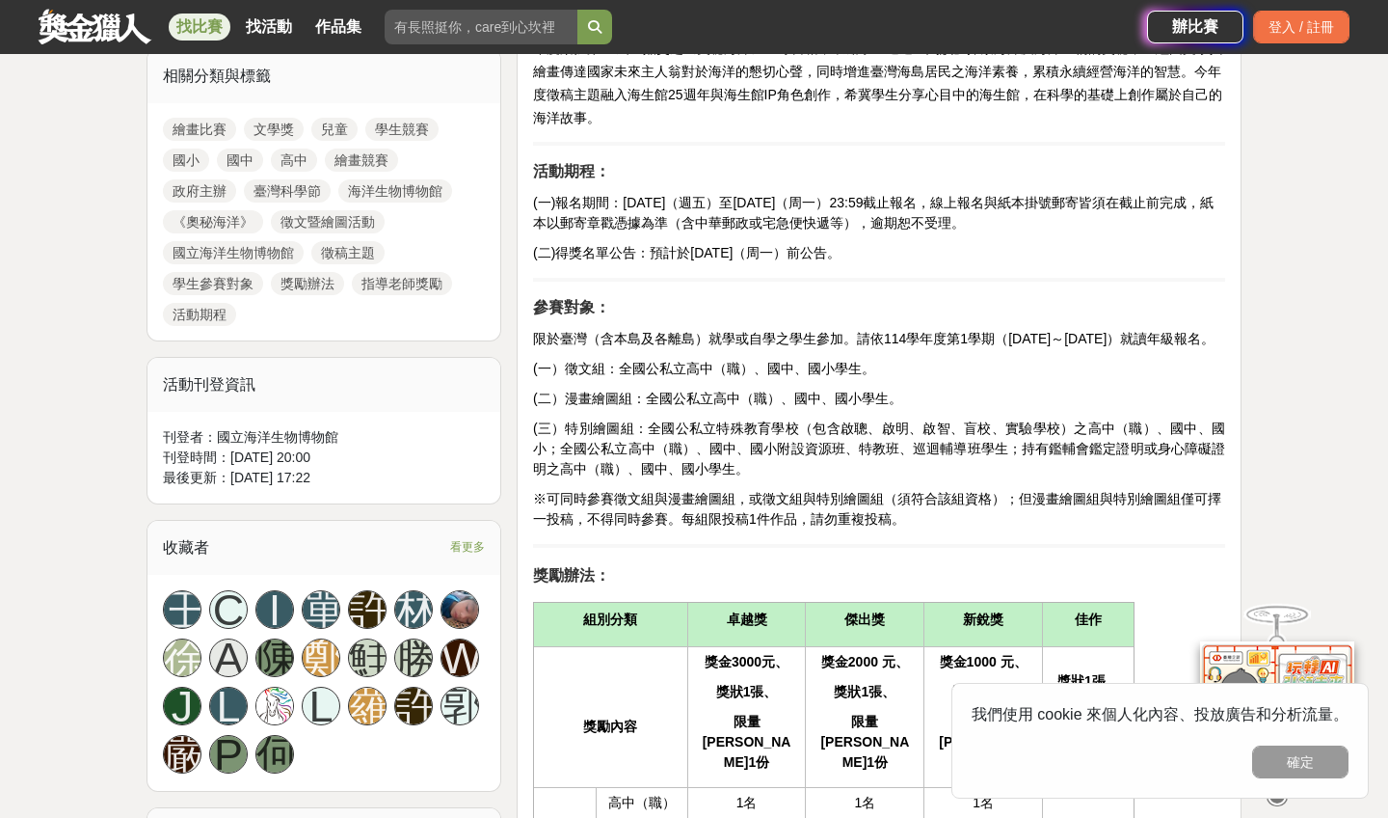
scroll to position [939, 0]
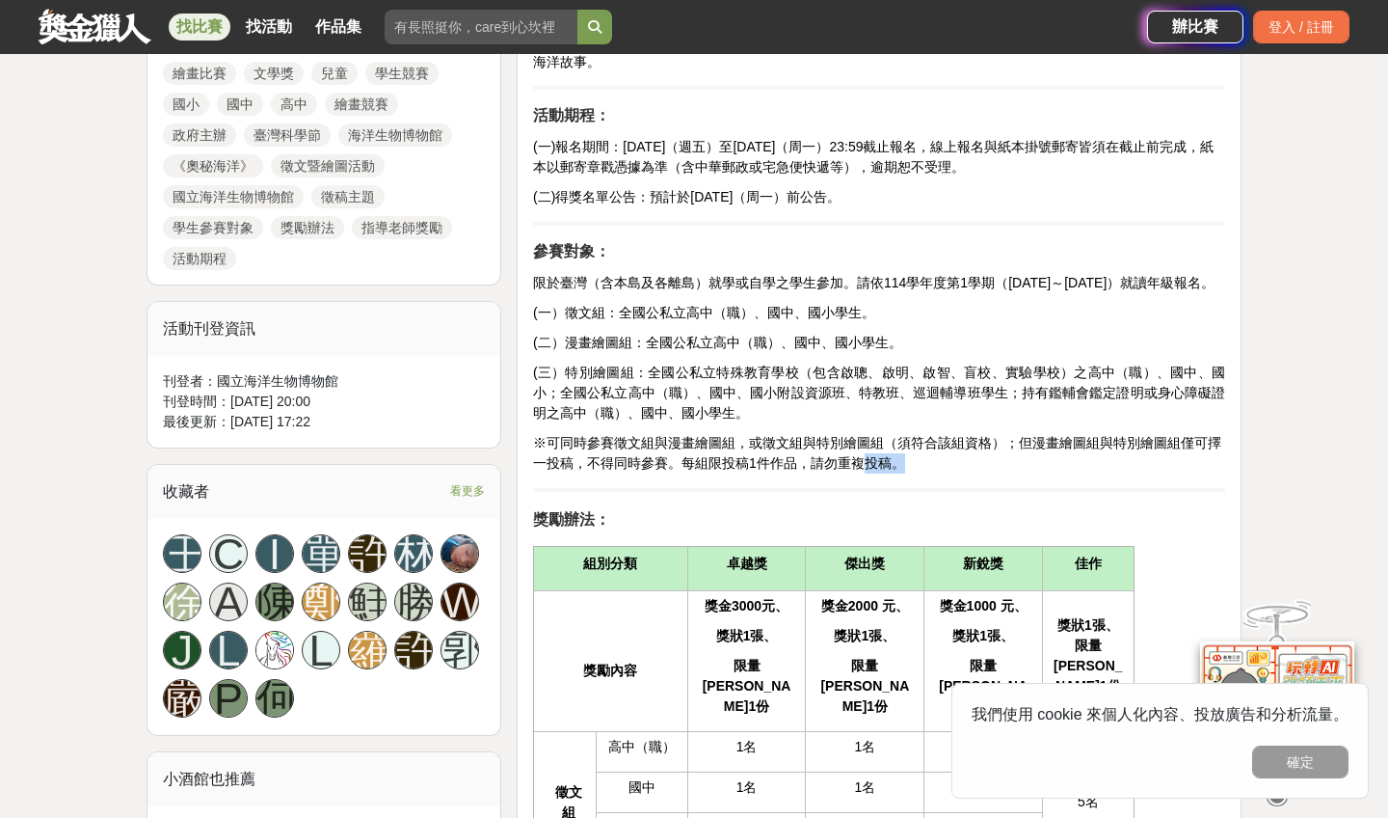
drag, startPoint x: 598, startPoint y: 491, endPoint x: 865, endPoint y: 490, distance: 267.1
click at [865, 473] on p "※可同時參賽徵文組與漫畫繪圖組，或徵文組與特別繪圖組（須符合該組資格）；但漫畫繪圖組與特別繪圖組僅可擇一投稿，不得同時參賽。每組限投稿1件作品，請勿重複投稿。" at bounding box center [879, 453] width 692 height 40
click at [817, 471] on span "※可同時參賽徵文組與漫畫繪圖組，或徵文組與特別繪圖組（須符合該組資格）；但漫畫繪圖組與特別繪圖組僅可擇一投稿，不得同時參賽。每組限投稿1件作品，請勿重複投稿。" at bounding box center [877, 453] width 688 height 36
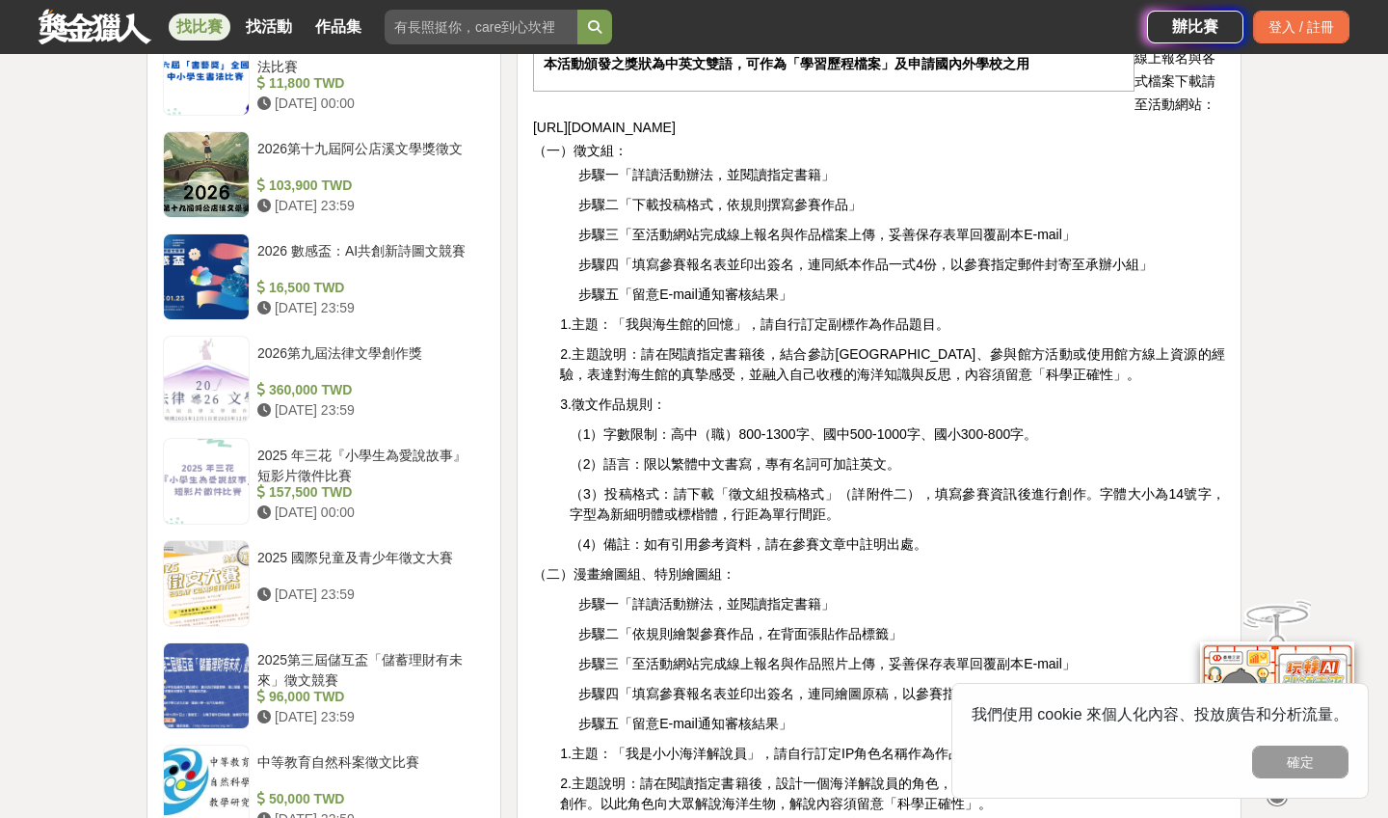
scroll to position [2035, 0]
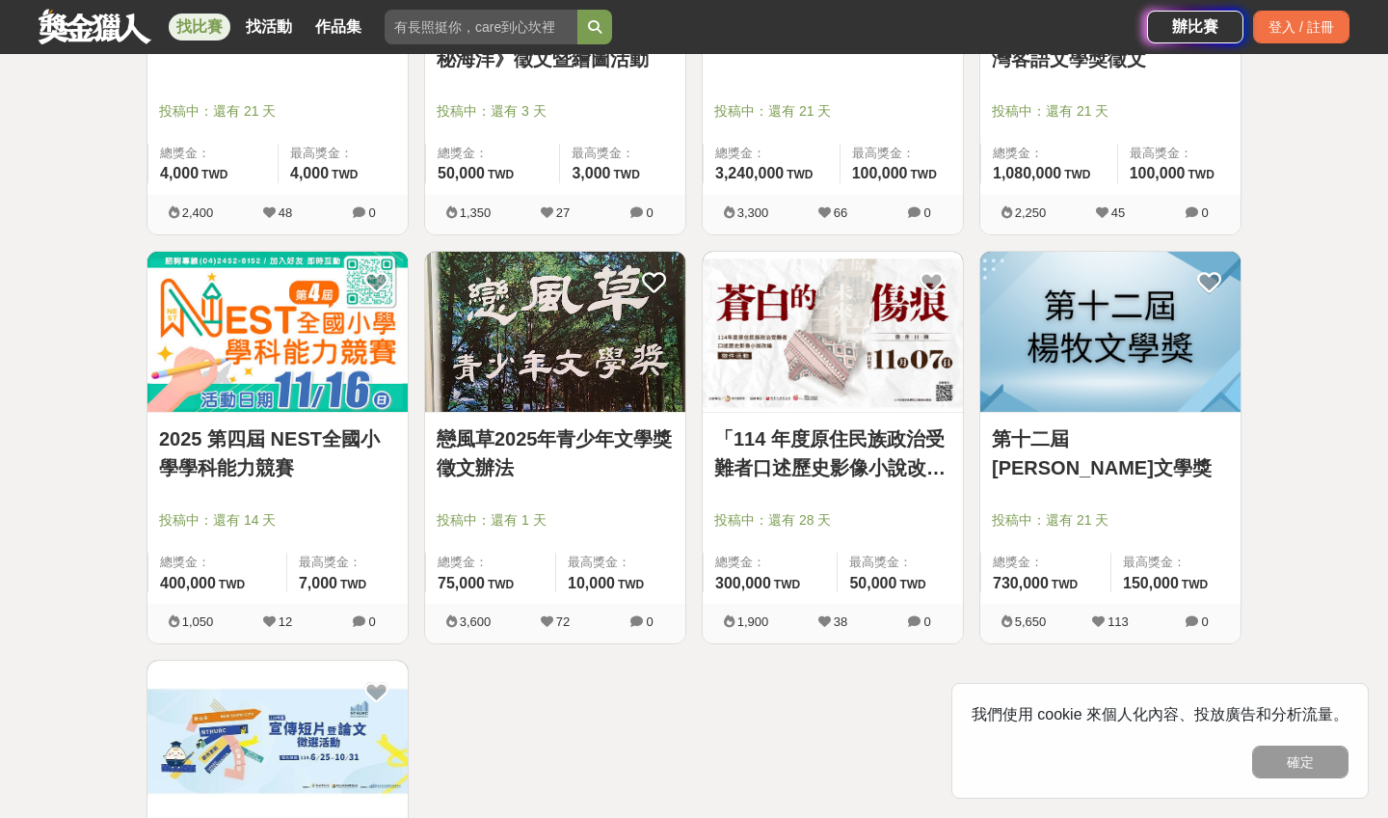
scroll to position [1830, 0]
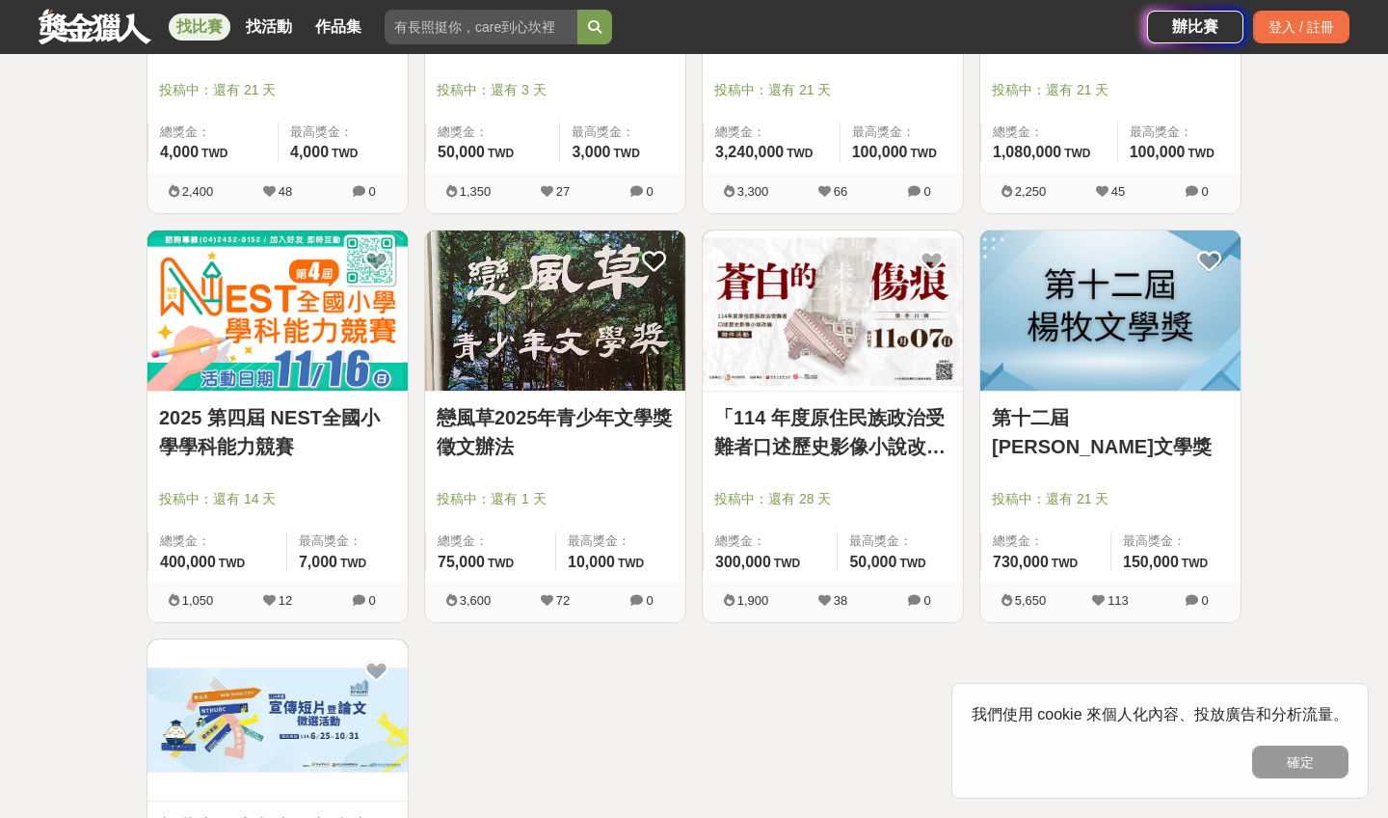
click at [576, 464] on div at bounding box center [561, 471] width 249 height 23
click at [579, 436] on link "戀風草2025年青少年文學獎徵文辦法" at bounding box center [555, 432] width 237 height 58
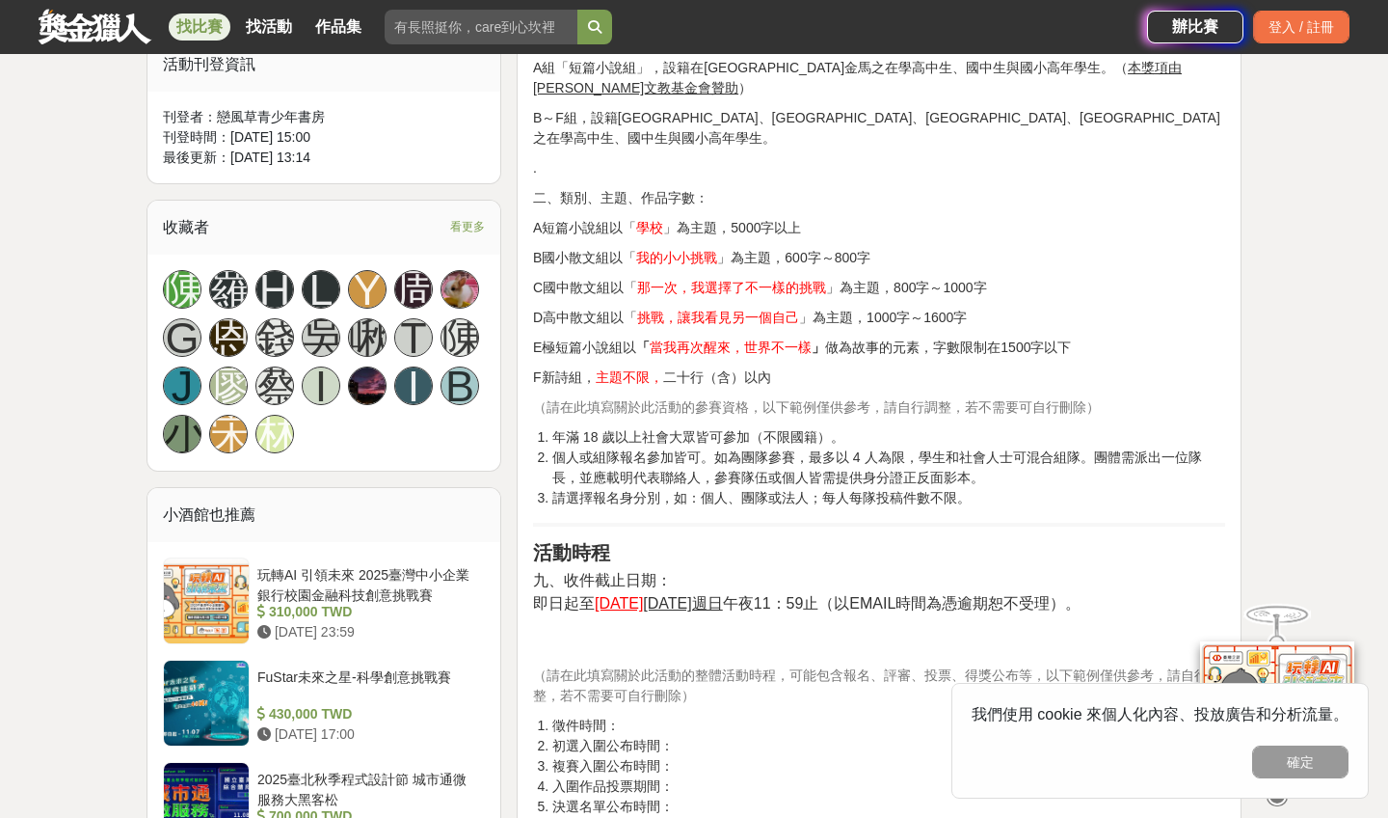
scroll to position [1332, 0]
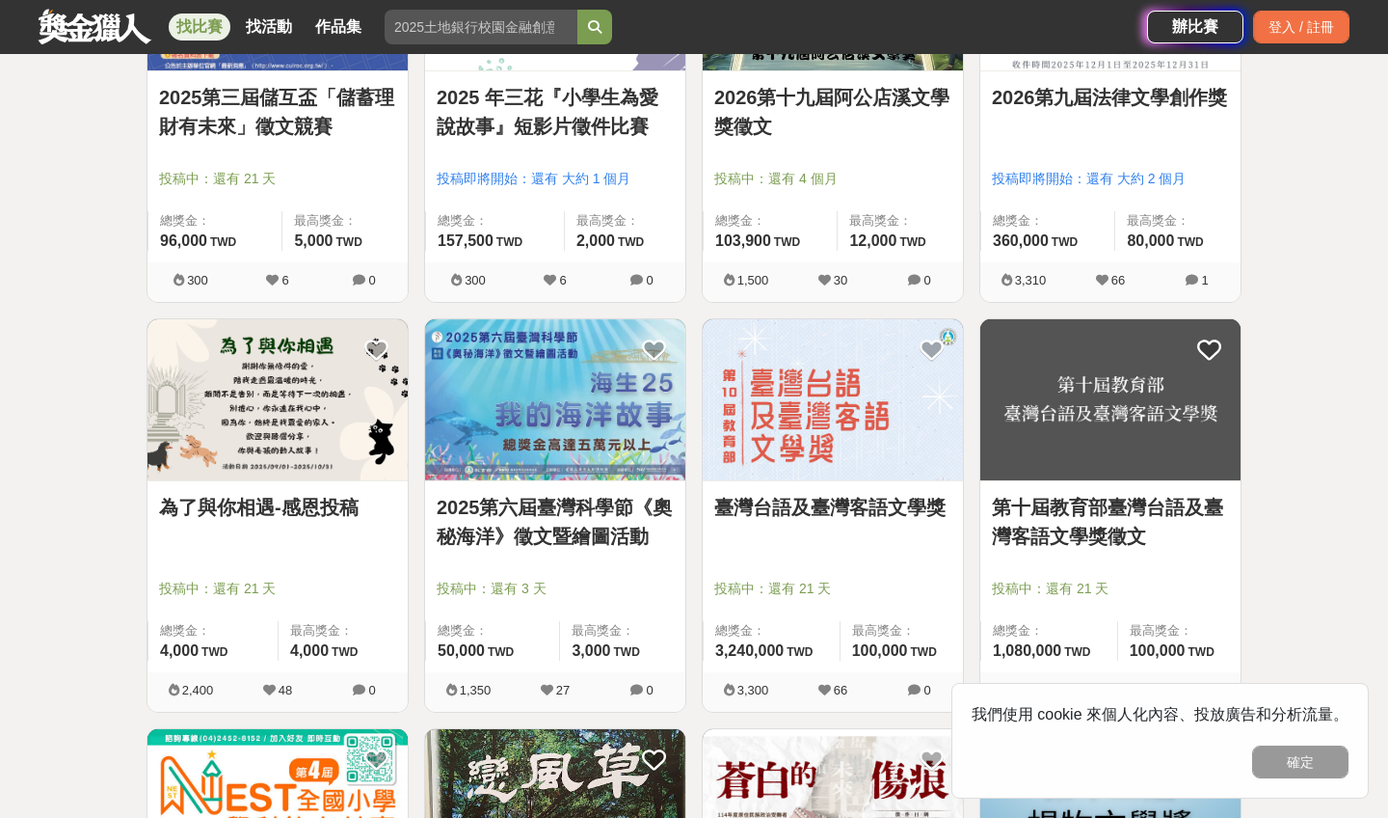
scroll to position [1830, 0]
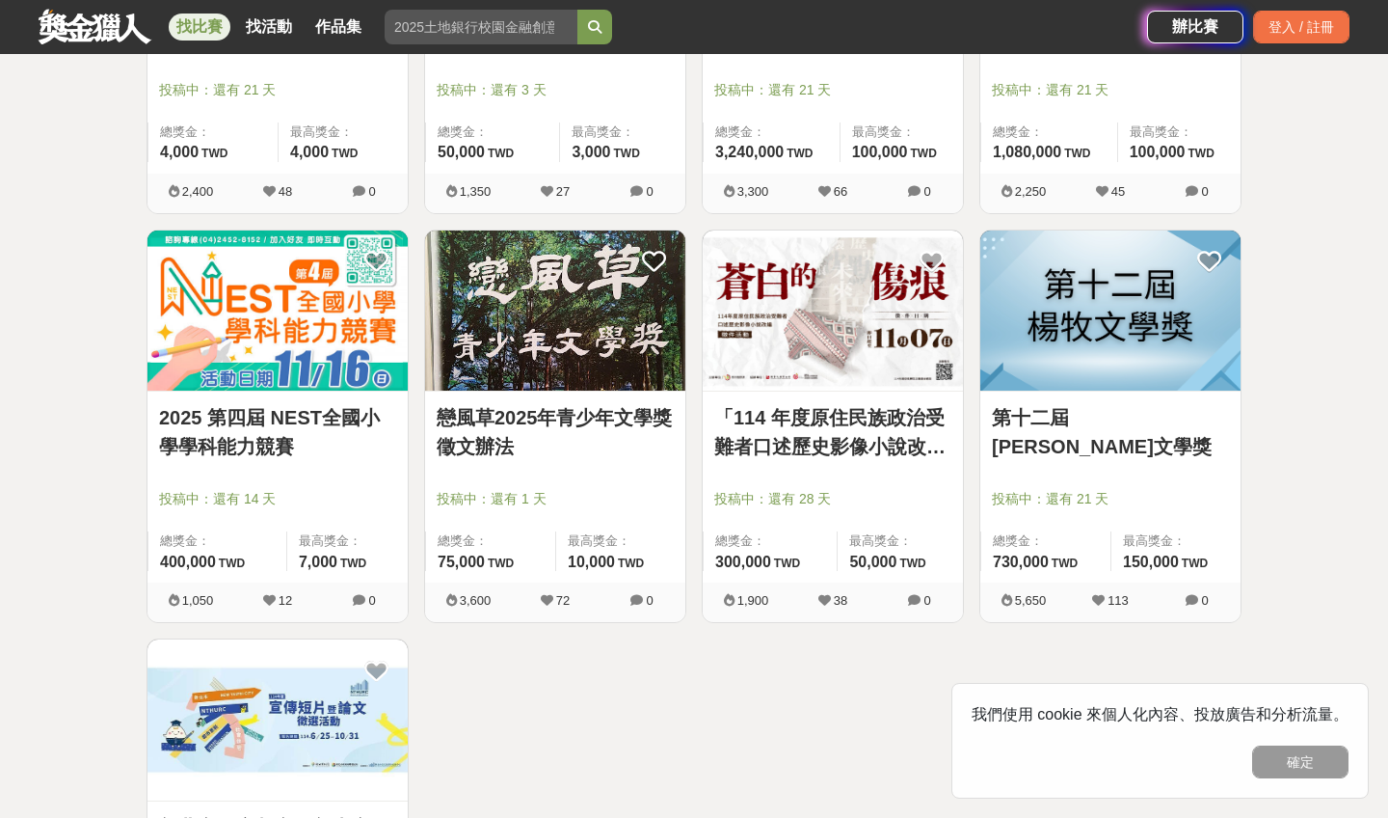
click at [851, 423] on link "「114 年度原住民族政治受難者口述歷史影像小說改編」徵件活動" at bounding box center [832, 432] width 237 height 58
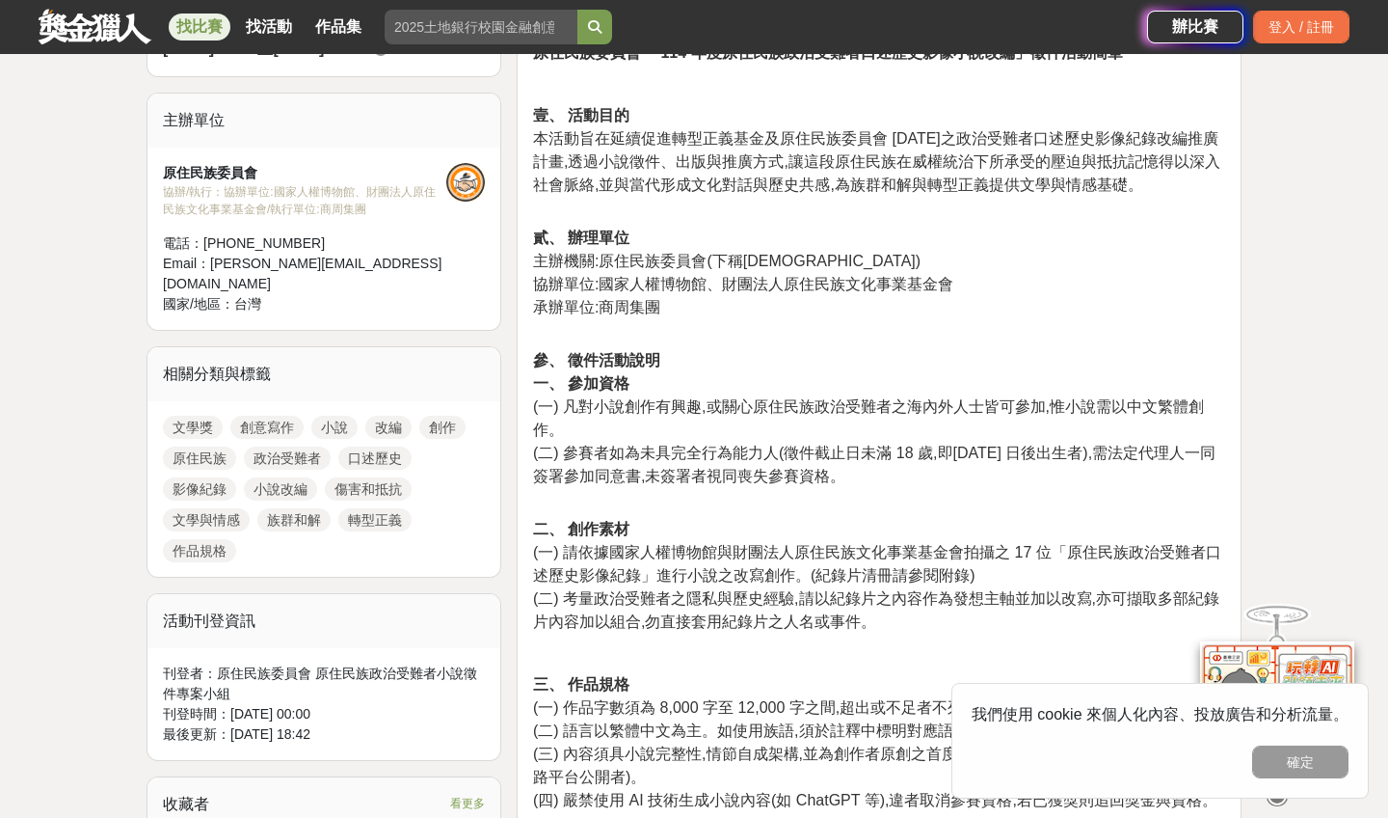
scroll to position [621, 0]
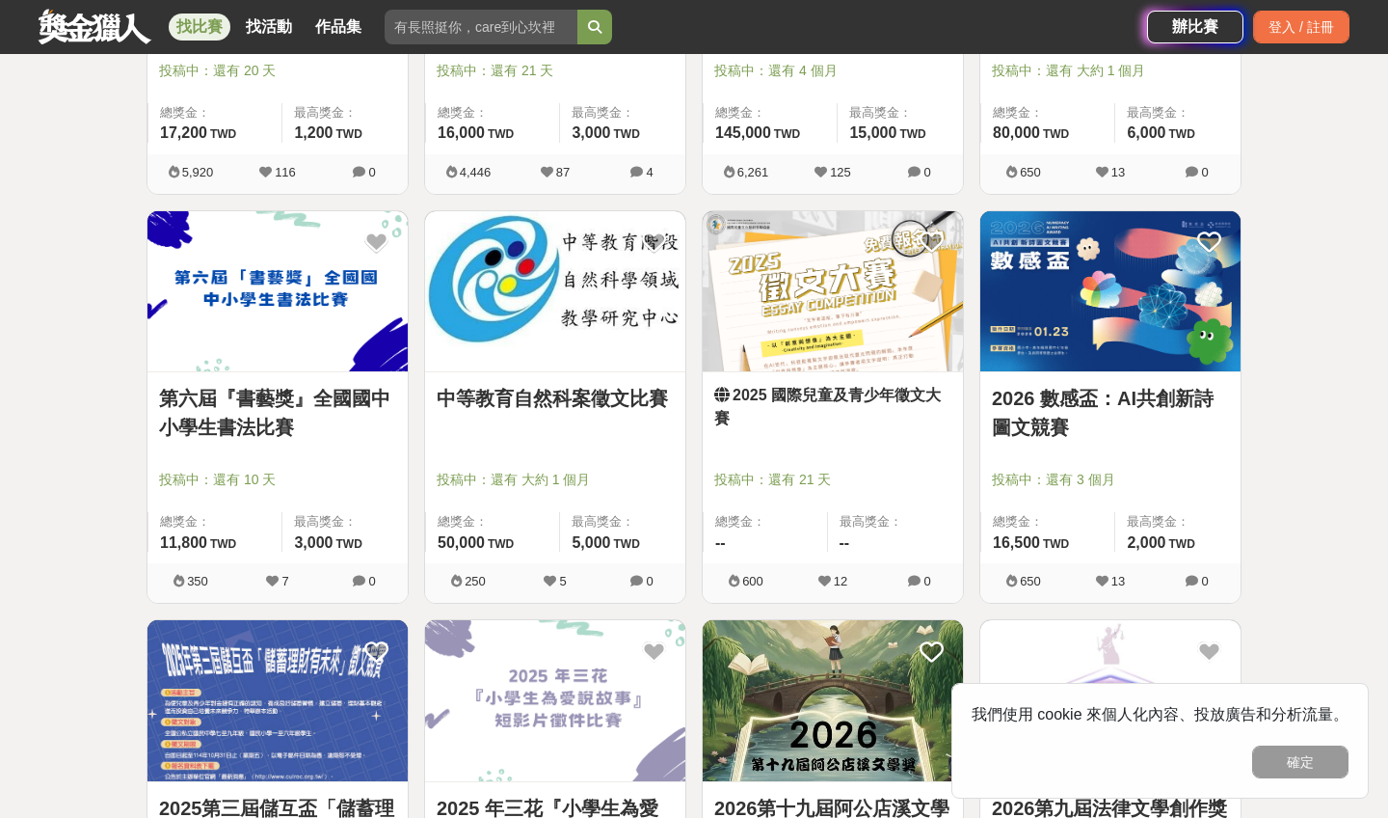
scroll to position [1872, 0]
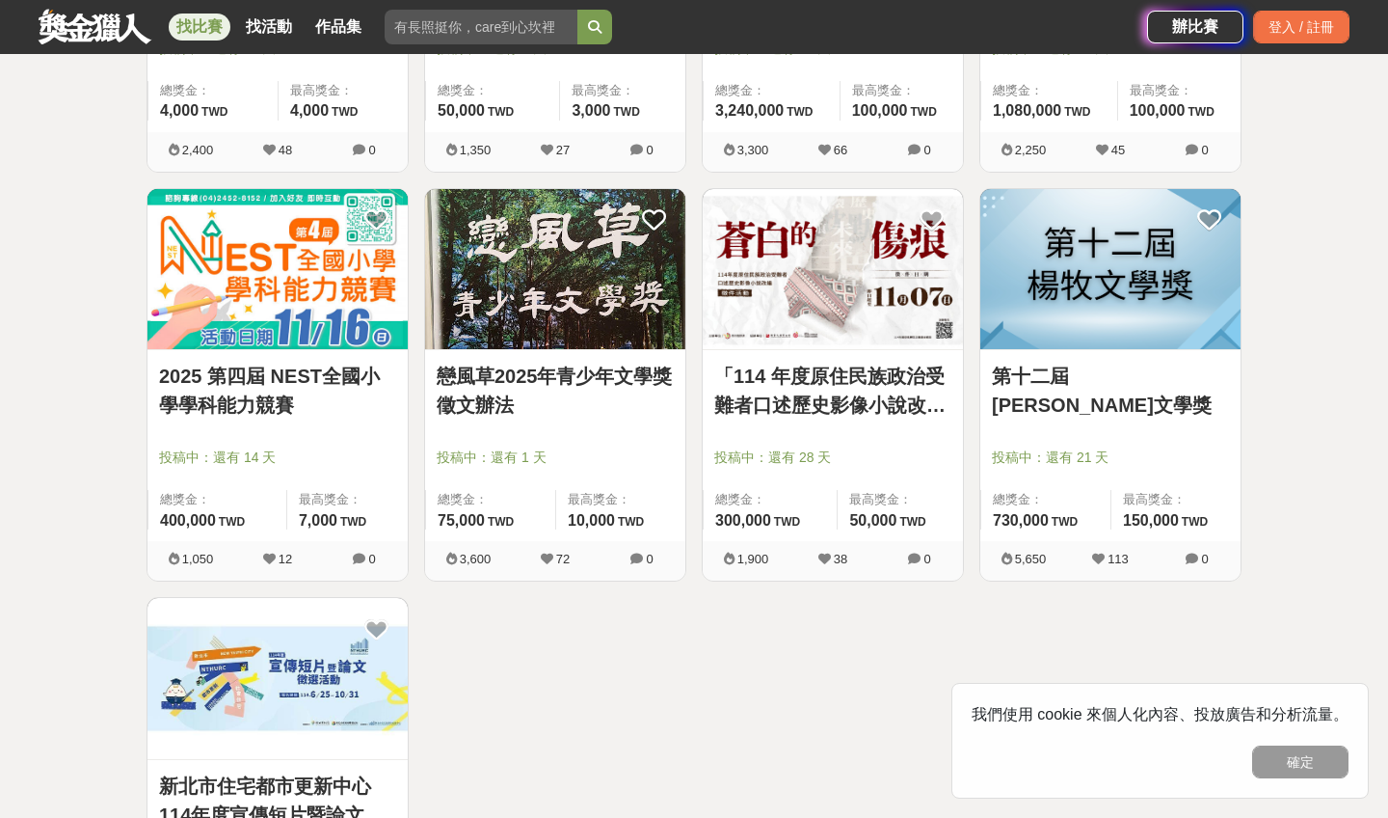
click at [1128, 424] on div at bounding box center [1116, 429] width 249 height 23
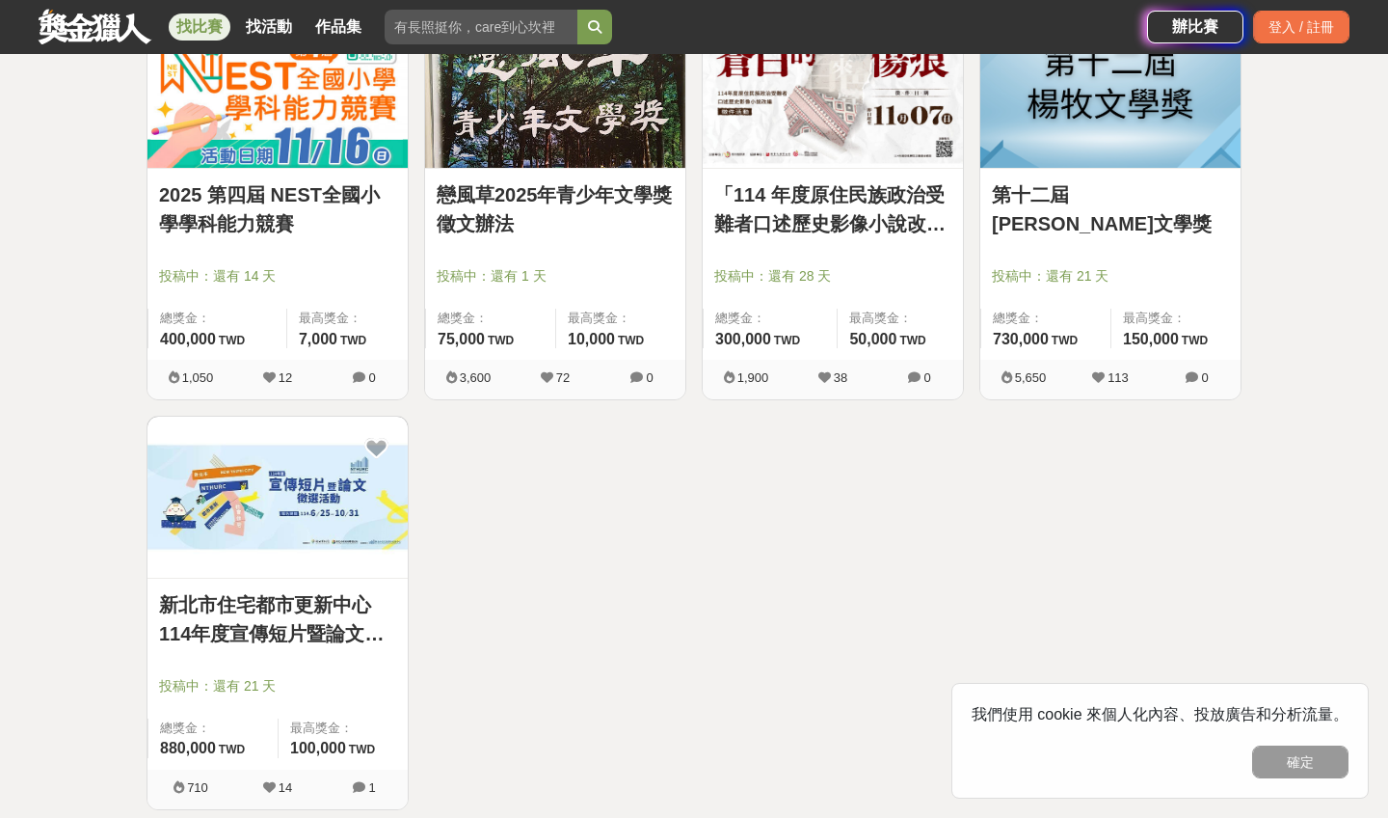
scroll to position [2061, 0]
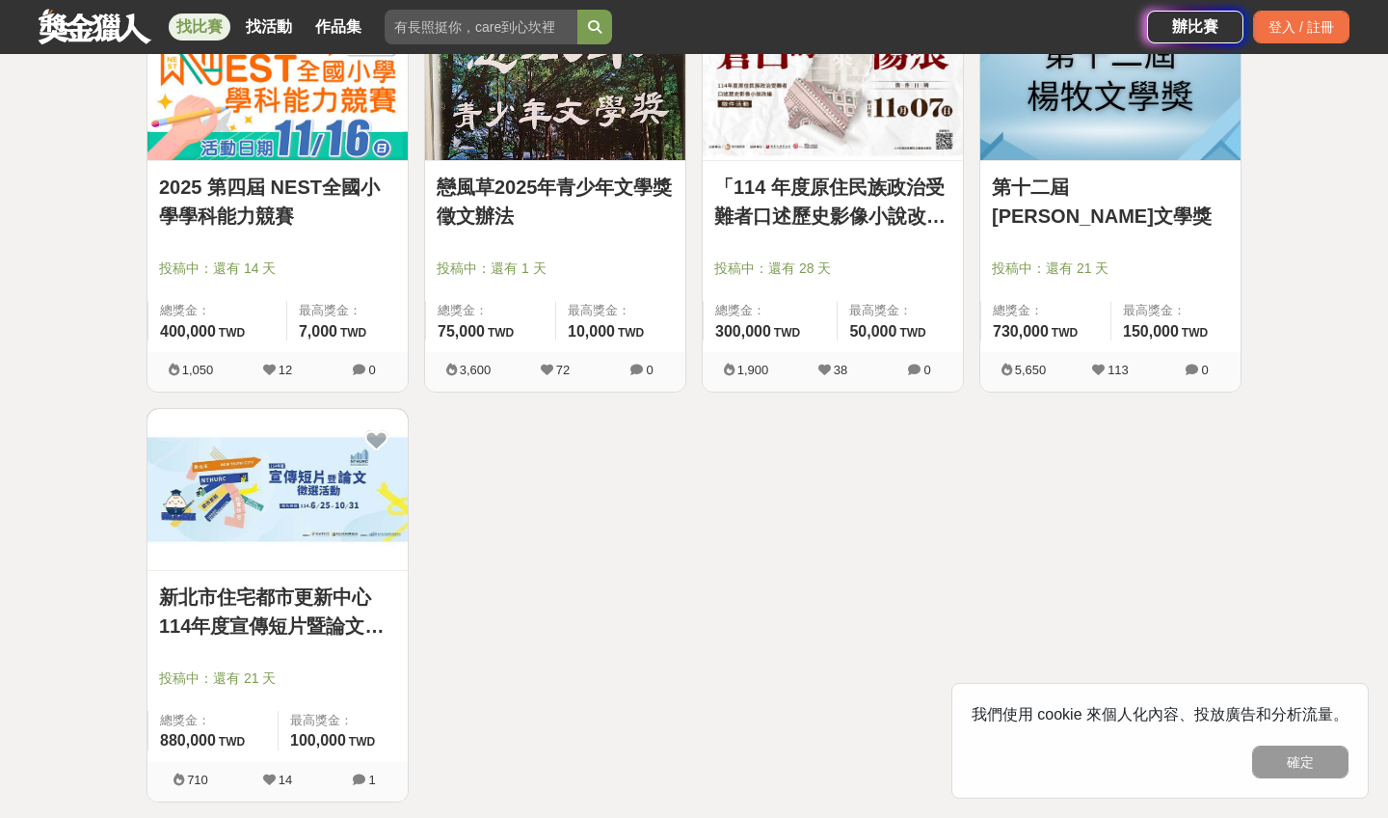
click at [1063, 197] on link "第十二屆[PERSON_NAME]文學獎" at bounding box center [1110, 202] width 237 height 58
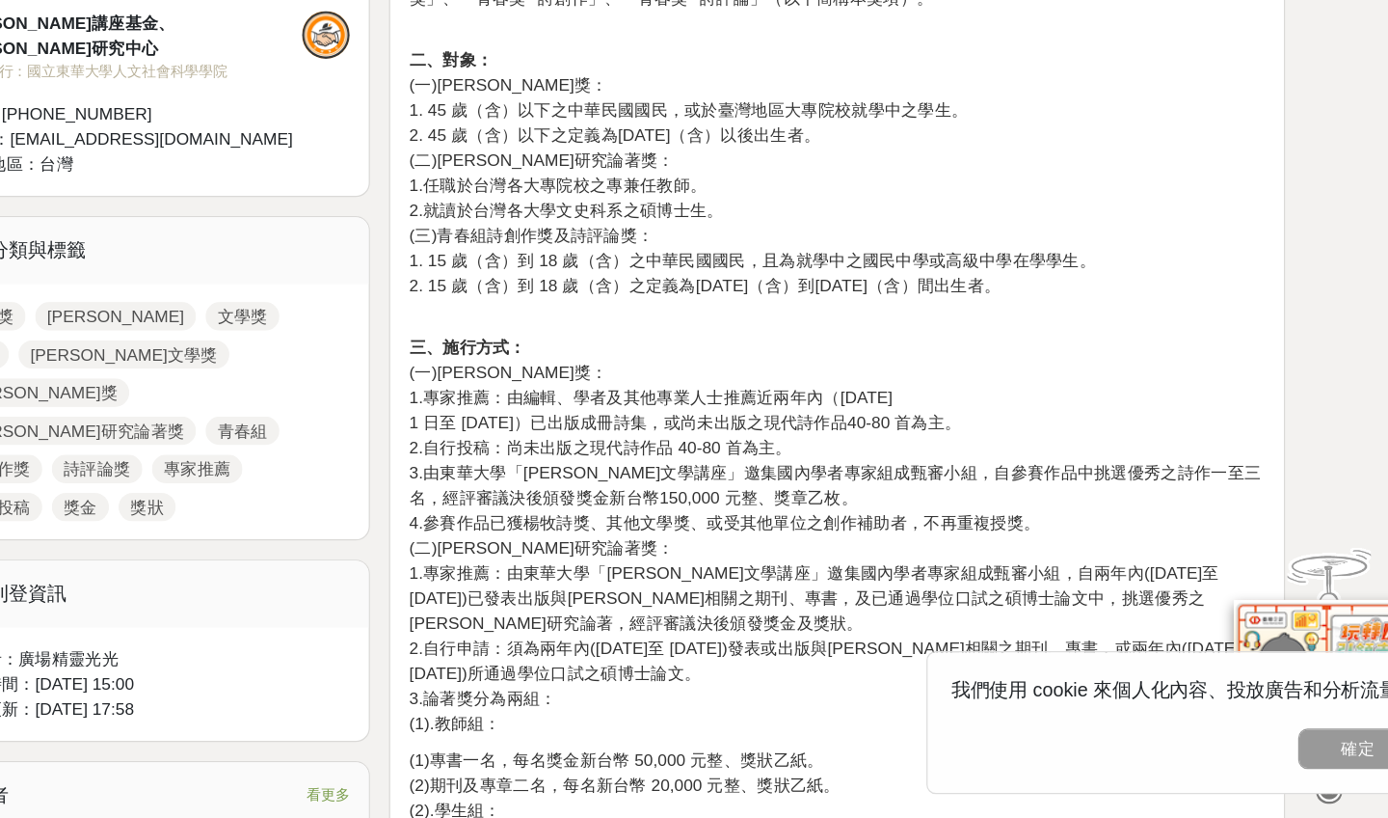
scroll to position [625, 0]
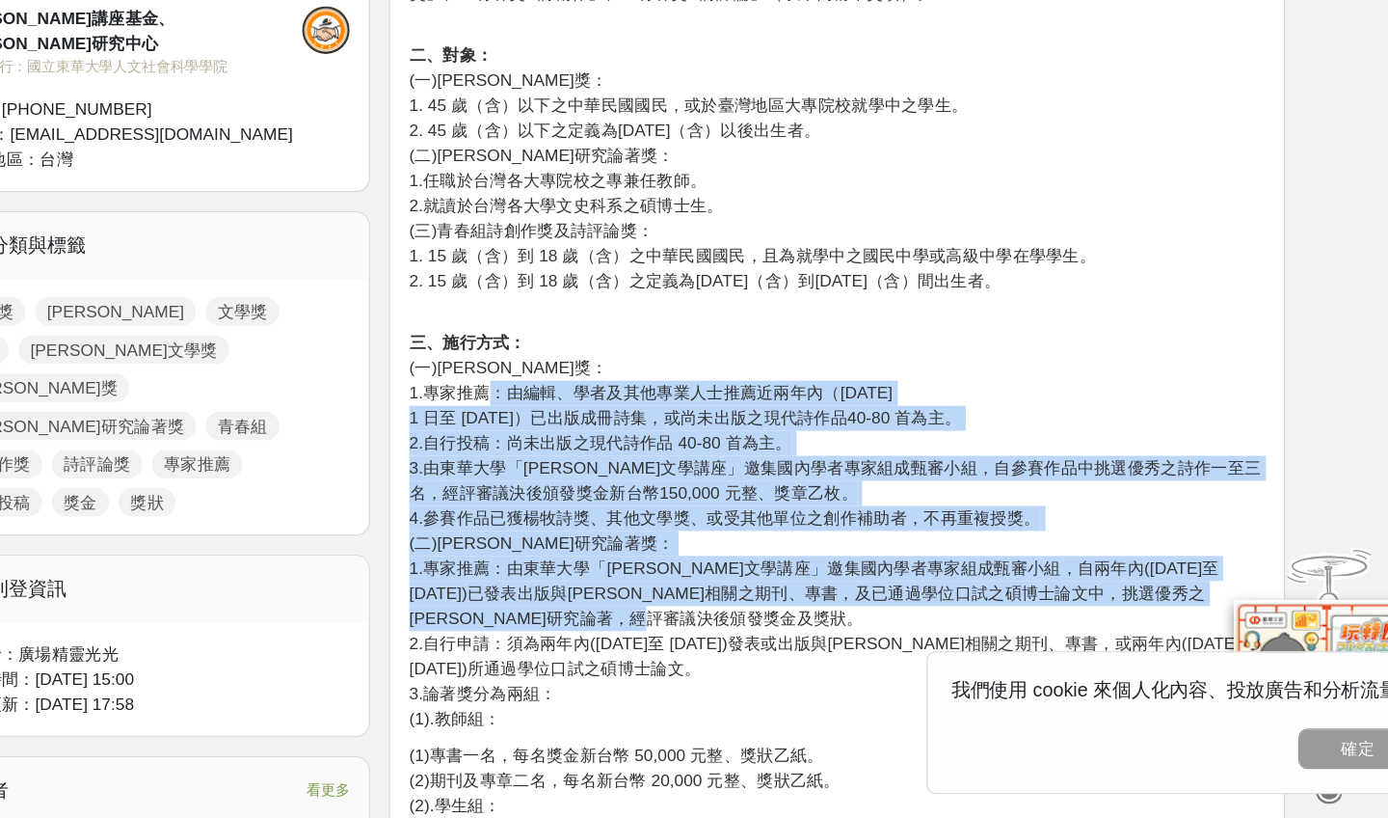
drag, startPoint x: 393, startPoint y: 315, endPoint x: 590, endPoint y: 497, distance: 267.5
click at [590, 497] on p "三、施行方式： (一)[PERSON_NAME]獎： 1.專家推薦：由編輯、學者及其他專業人士推薦近兩年內（[DATE]至 [DATE]）已出版成冊詩集，或尚…" at bounding box center [879, 585] width 692 height 324
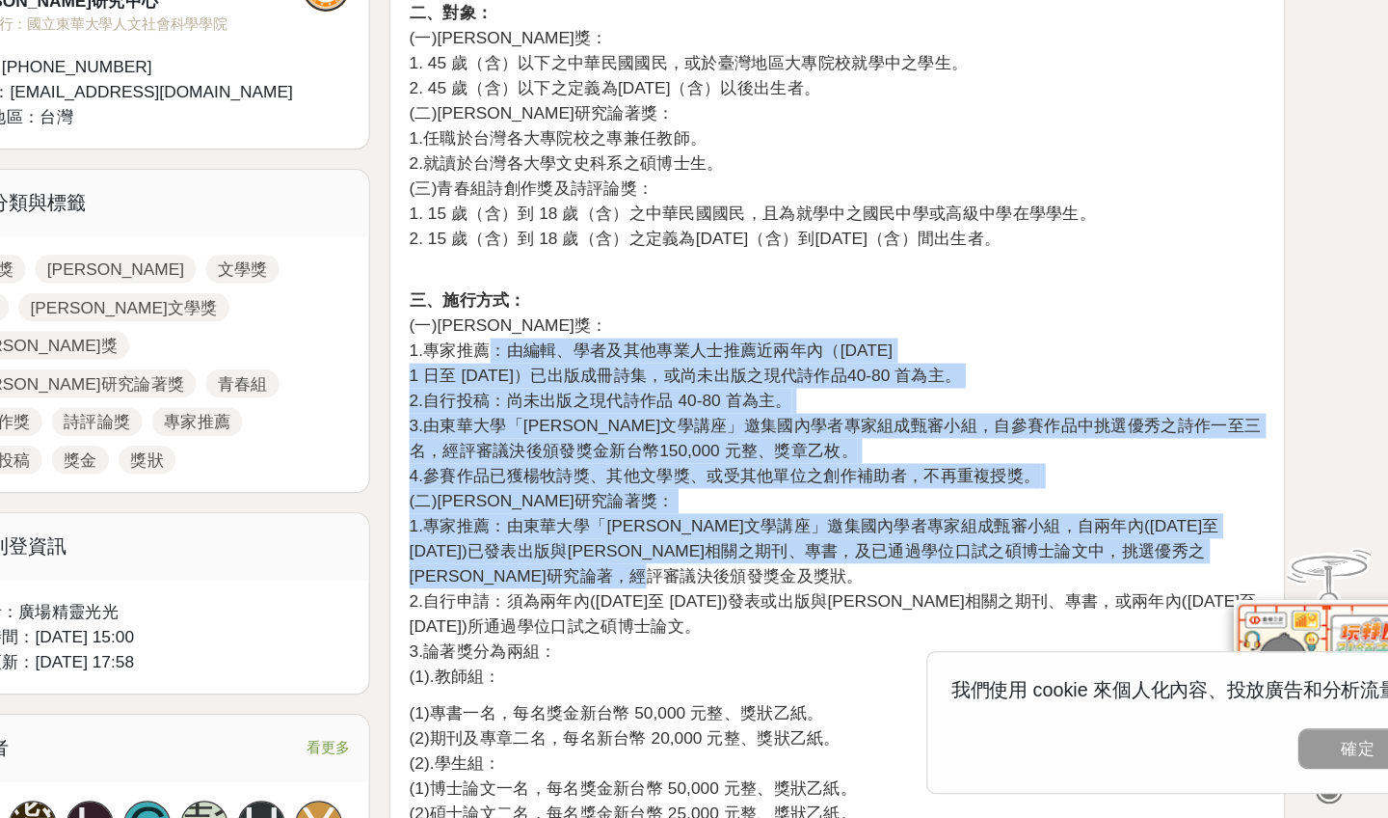
scroll to position [662, 0]
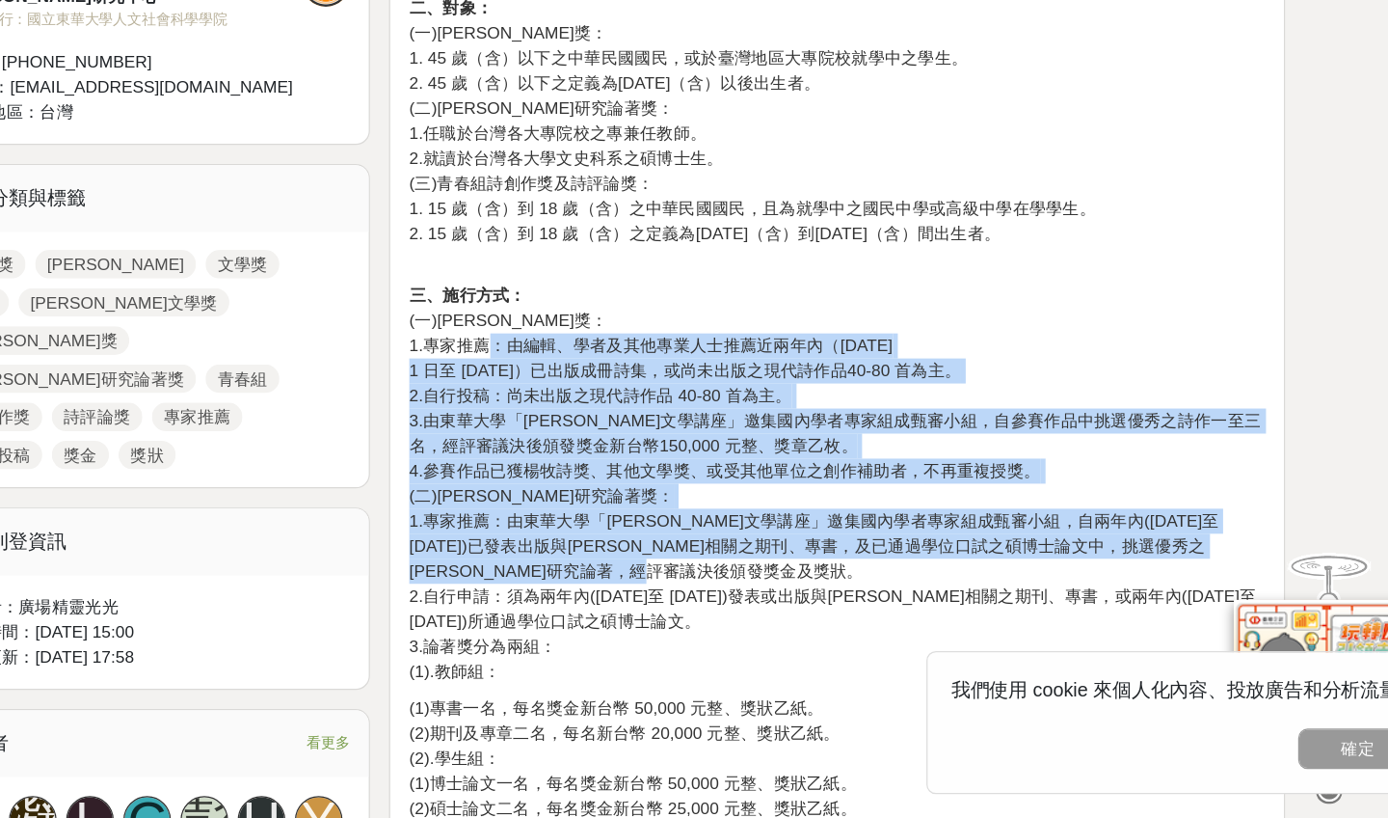
drag, startPoint x: 414, startPoint y: 501, endPoint x: 510, endPoint y: 498, distance: 96.5
click at [533, 498] on p "三、施行方式： (一)[PERSON_NAME]獎： 1.專家推薦：由編輯、學者及其他專業人士推薦近兩年內（[DATE]至 [DATE]）已出版成冊詩集，或尚…" at bounding box center [879, 548] width 692 height 324
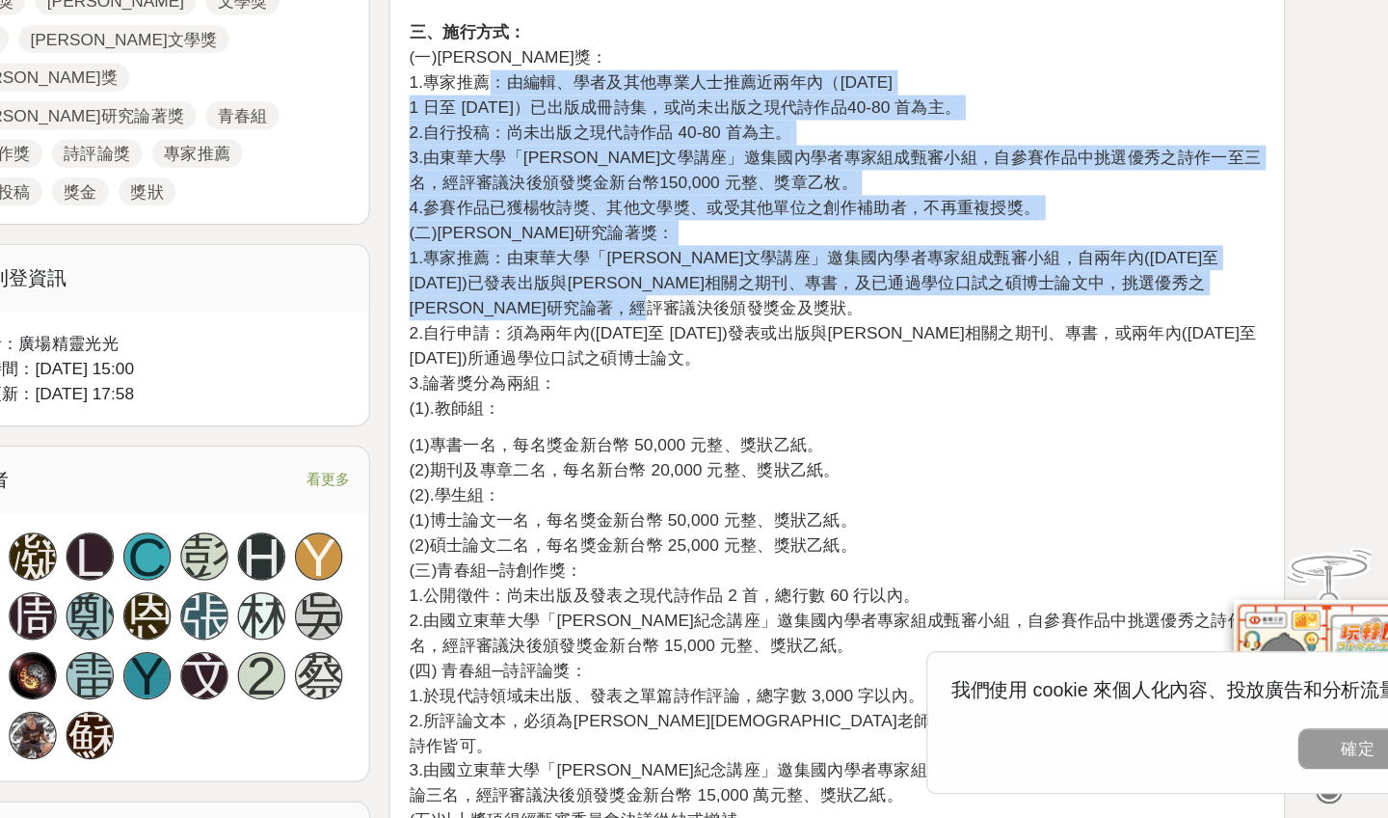
scroll to position [877, 0]
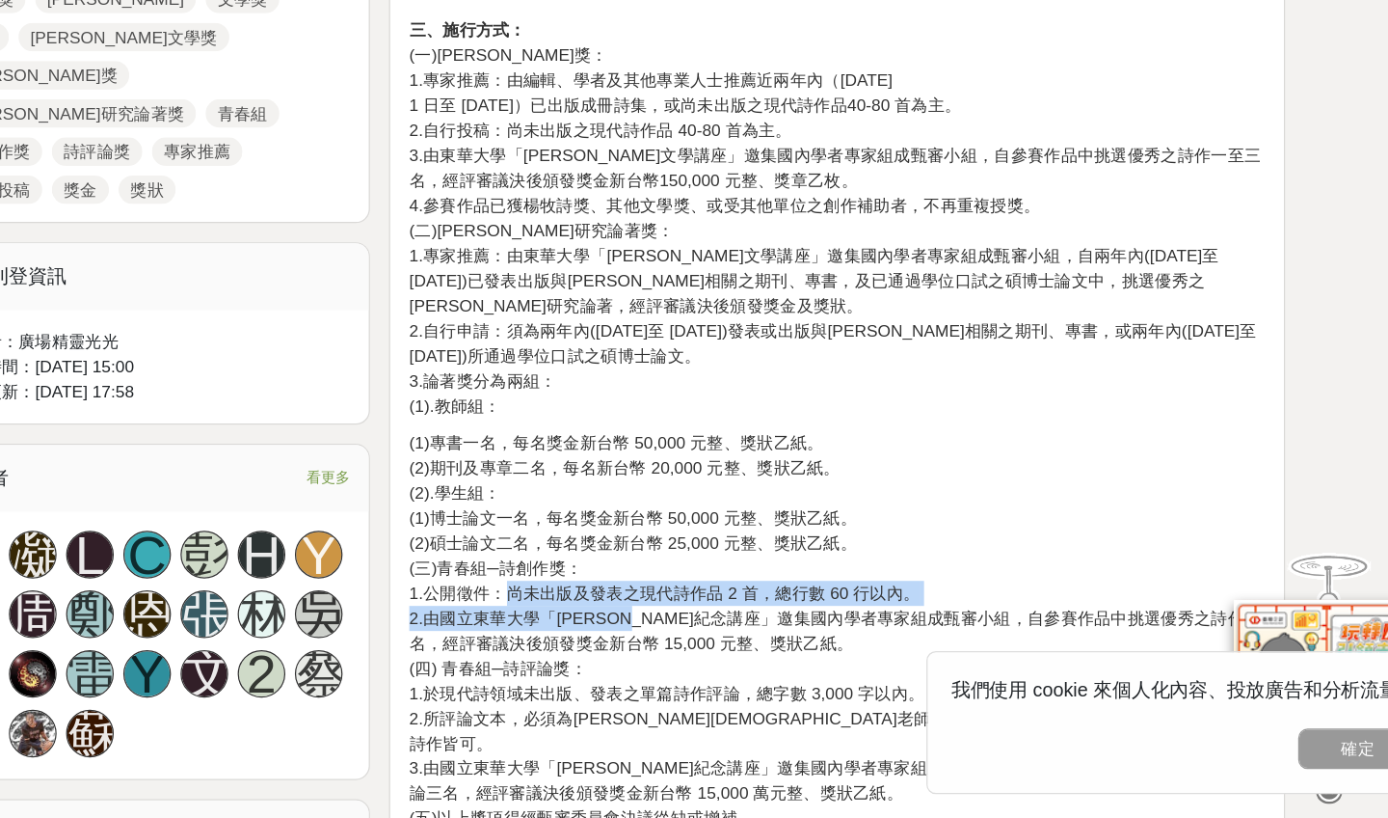
drag, startPoint x: 406, startPoint y: 482, endPoint x: 547, endPoint y: 504, distance: 142.5
click at [548, 504] on p "(1)專書一名，每名獎金新台幣 50,000 元整、獎狀乙紙。 (2)期刊及專章二名，每名新台幣 20,000 元整、獎狀乙紙。 (2).學生組： (1)博士…" at bounding box center [879, 666] width 692 height 324
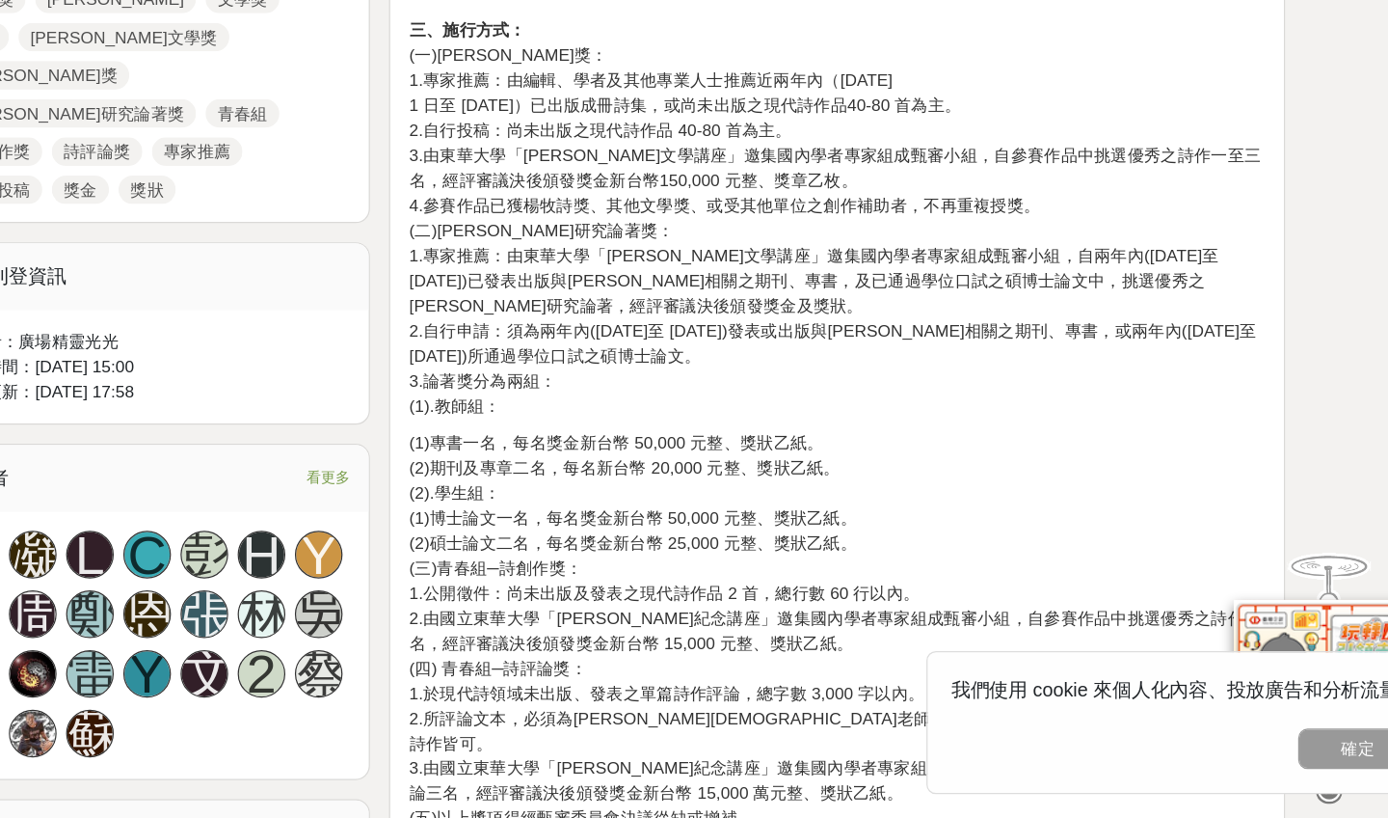
click at [571, 518] on p "(1)專書一名，每名獎金新台幣 50,000 元整、獎狀乙紙。 (2)期刊及專章二名，每名新台幣 20,000 元整、獎狀乙紙。 (2).學生組： (1)博士…" at bounding box center [879, 666] width 692 height 324
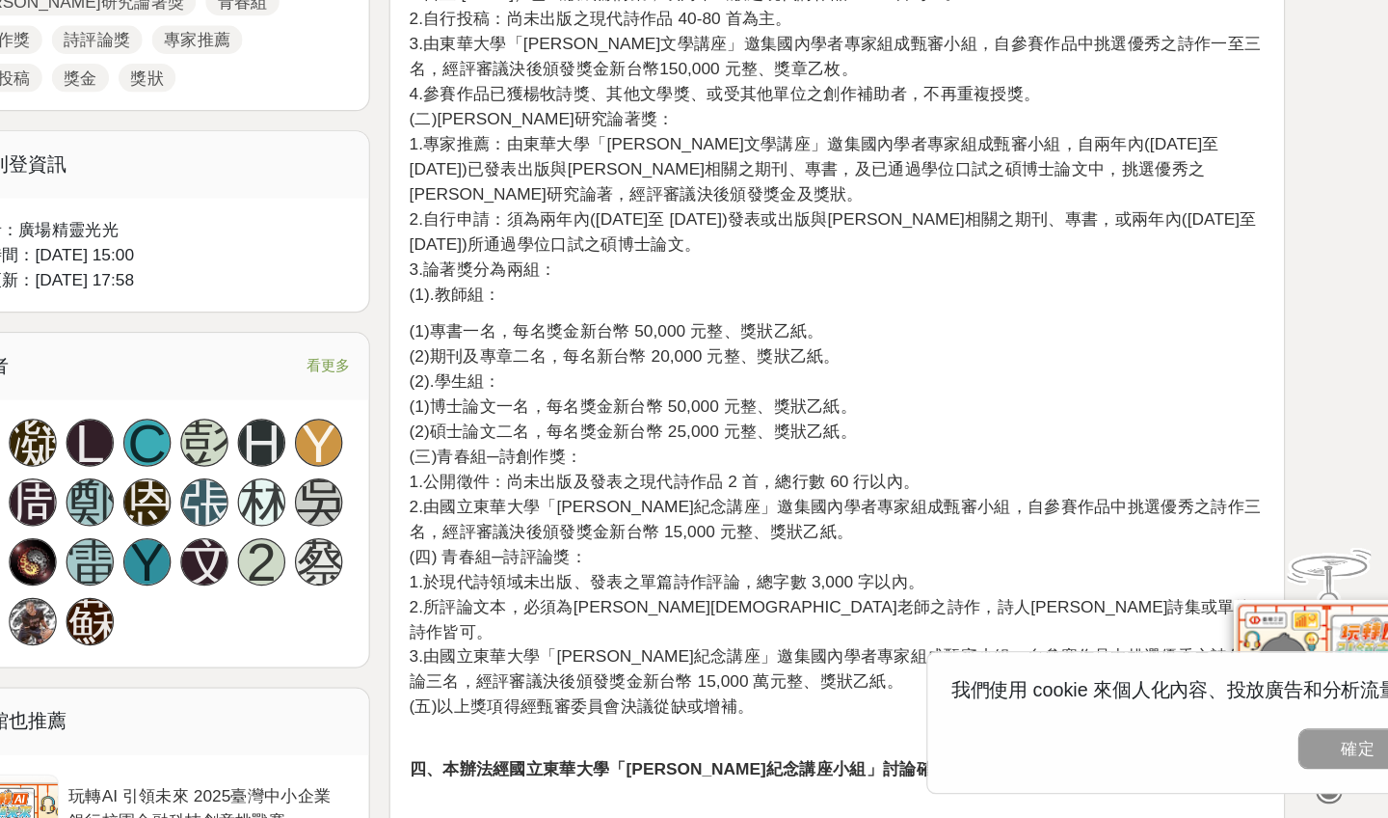
scroll to position [970, 0]
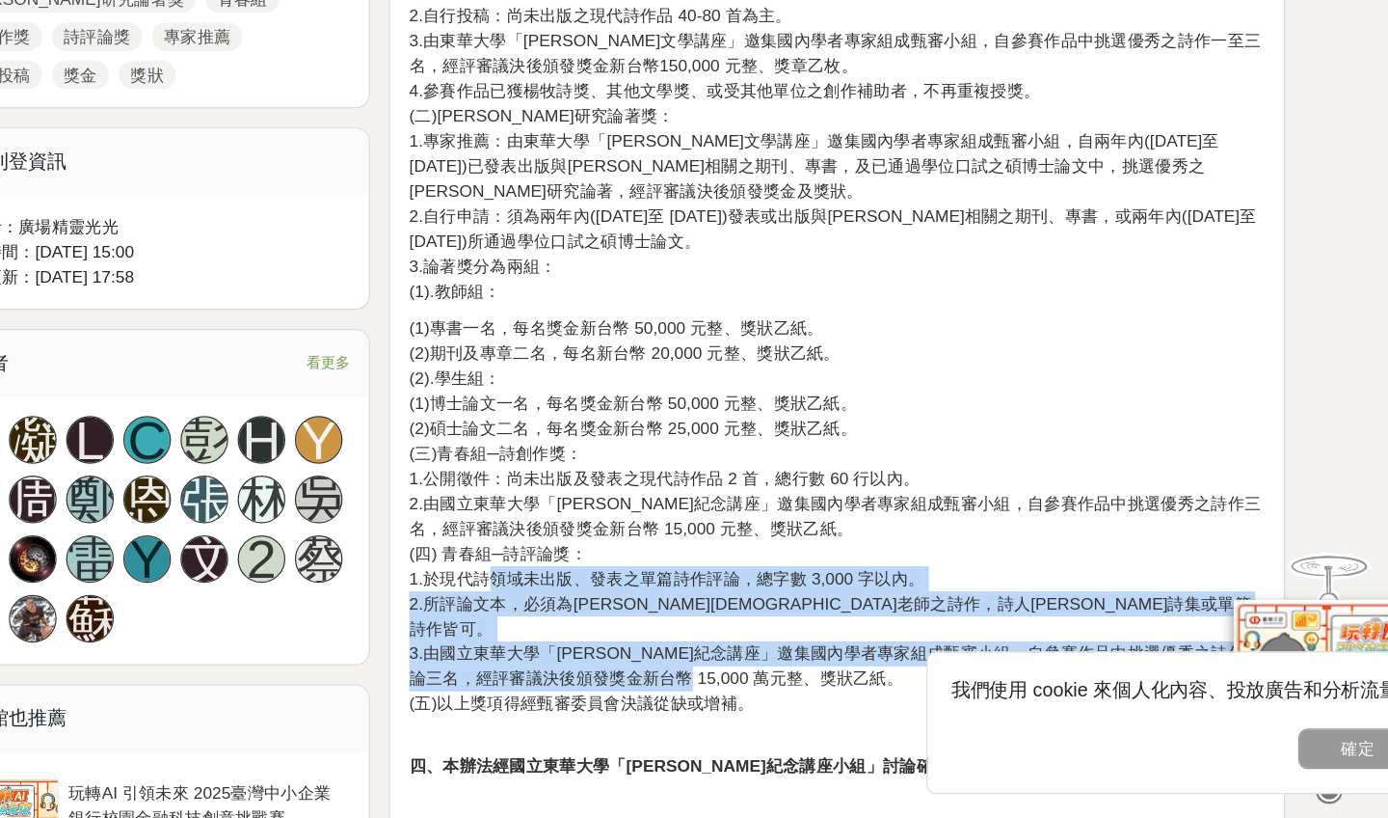
drag, startPoint x: 393, startPoint y: 466, endPoint x: 571, endPoint y: 526, distance: 187.5
click at [571, 526] on p "(1)專書一名，每名獎金新台幣 50,000 元整、獎狀乙紙。 (2)期刊及專章二名，每名新台幣 20,000 元整、獎狀乙紙。 (2).學生組： (1)博士…" at bounding box center [879, 574] width 692 height 324
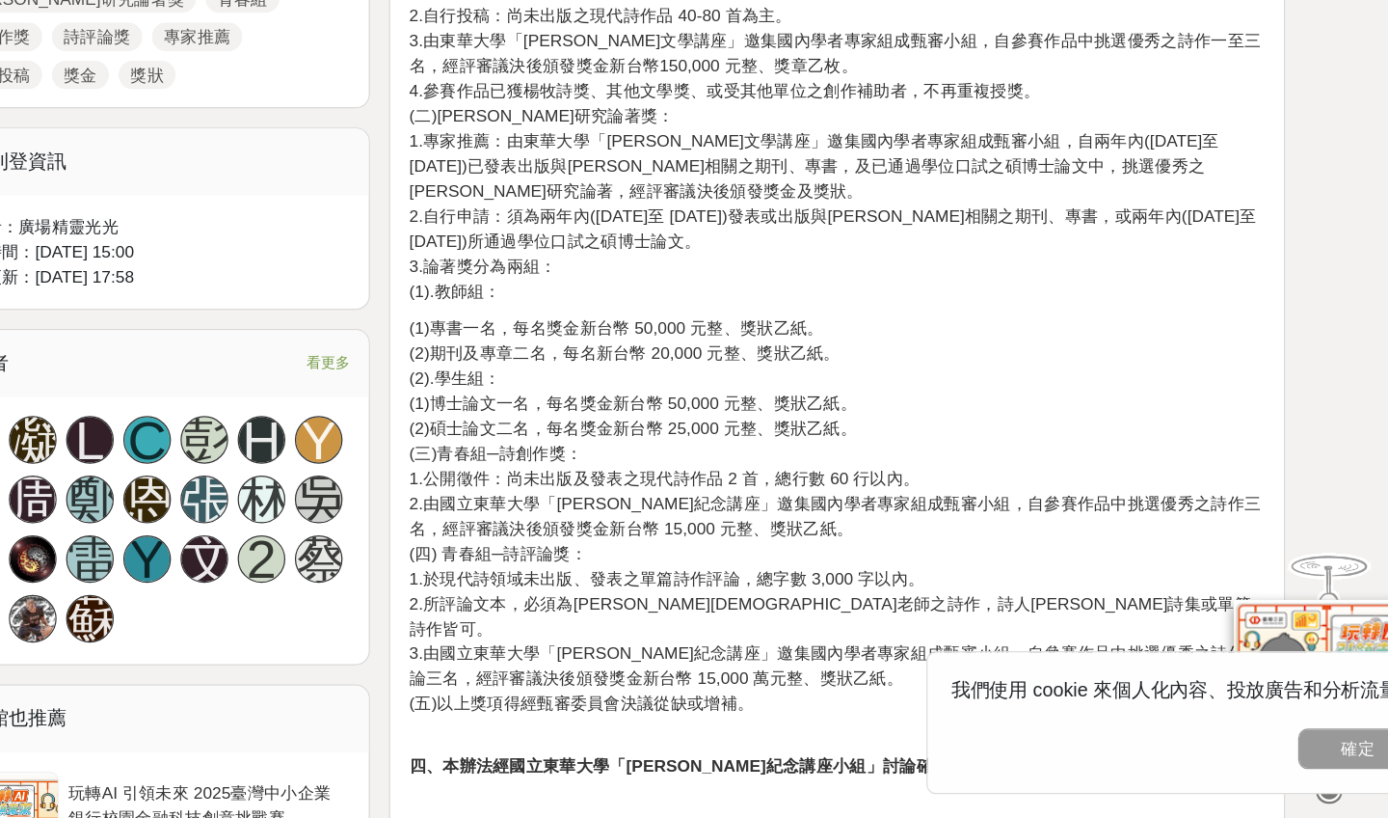
click at [597, 528] on p "(1)專書一名，每名獎金新台幣 50,000 元整、獎狀乙紙。 (2)期刊及專章二名，每名新台幣 20,000 元整、獎狀乙紙。 (2).學生組： (1)博士…" at bounding box center [879, 574] width 692 height 324
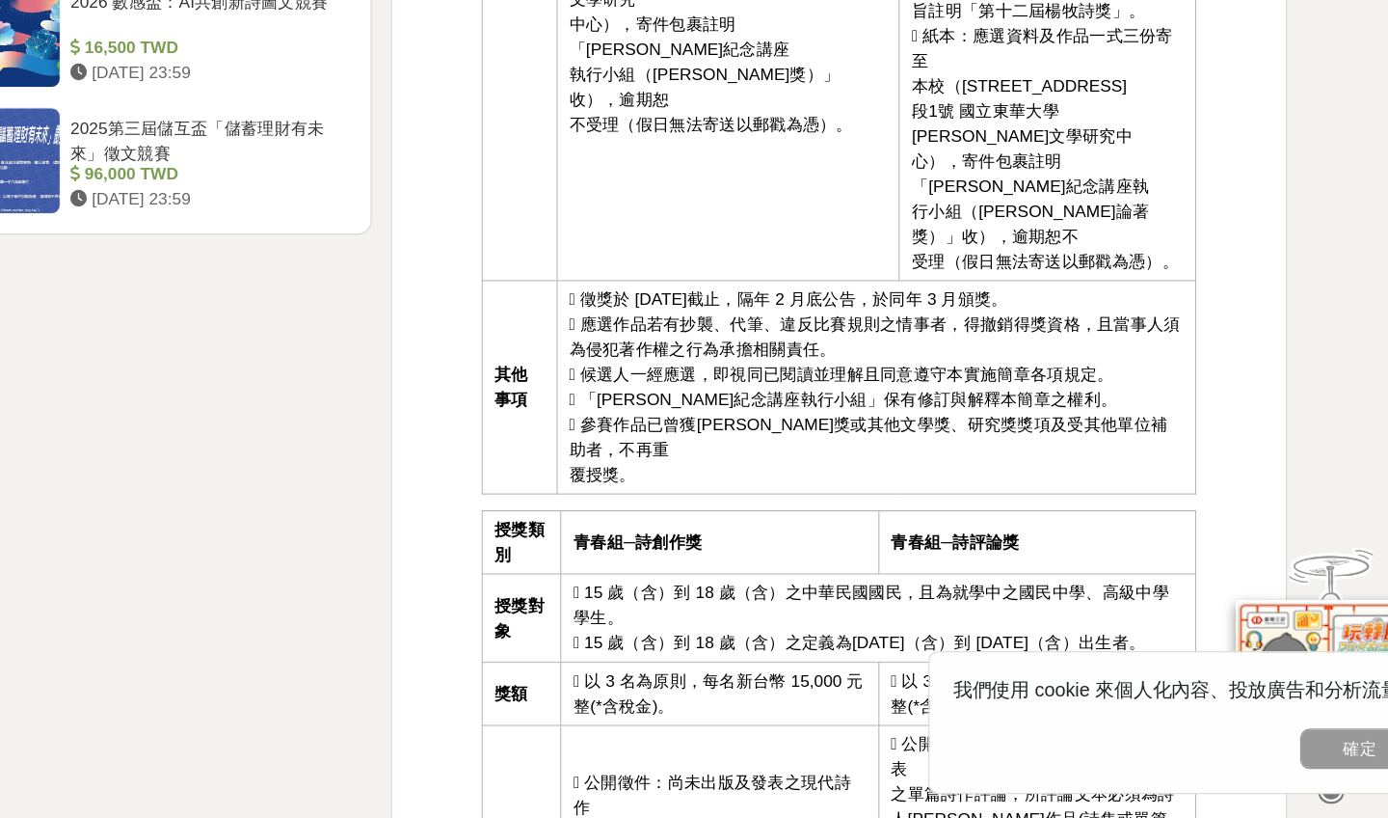
scroll to position [2636, 0]
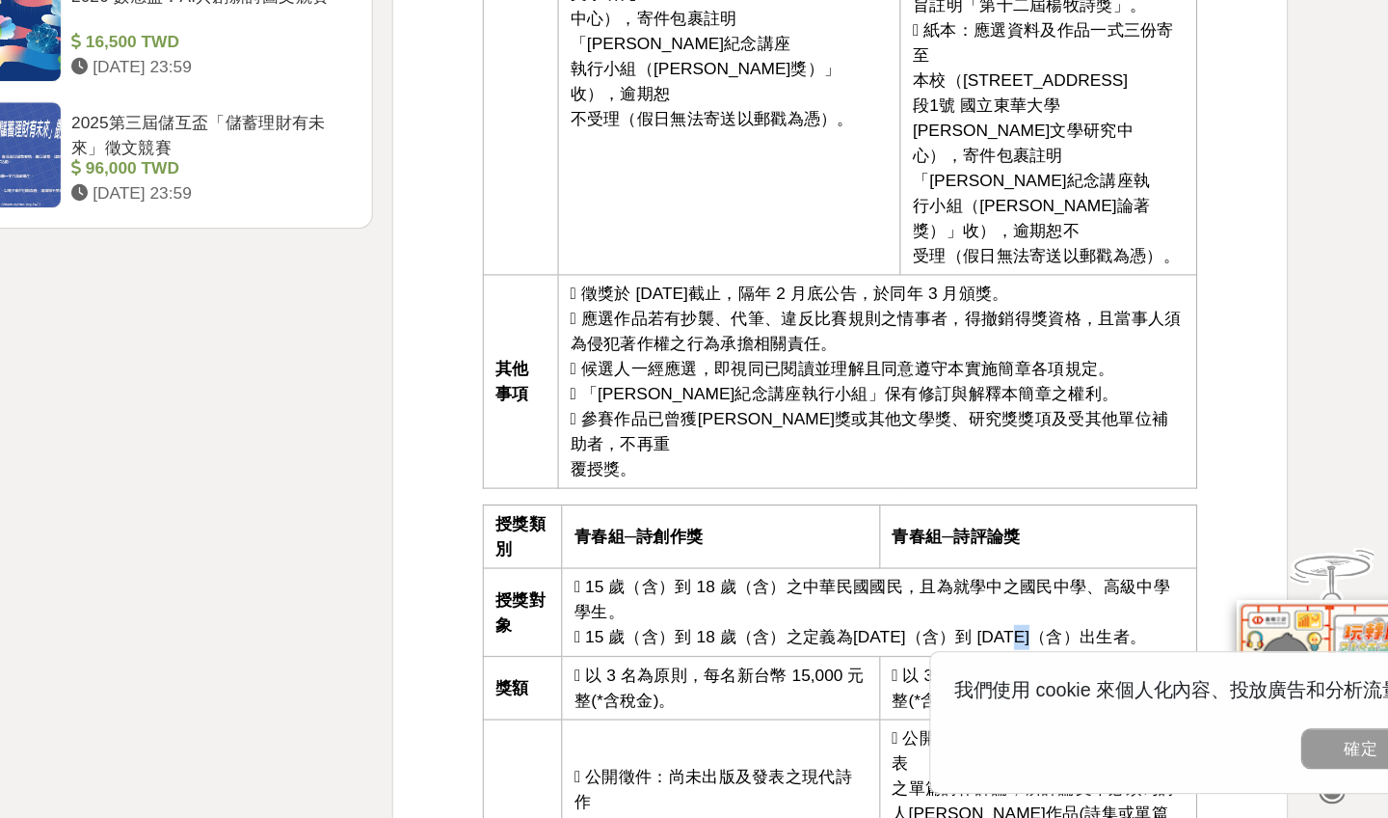
drag, startPoint x: 849, startPoint y: 395, endPoint x: 865, endPoint y: 395, distance: 15.4
click at [865, 616] on td " 15 歲（含）到 18 歲（含）之中華民國國民，且為就學中之國民中學、高級中學學生。  15 歲（含）到 18 歲（含）之定義為[DATE]（含）到 […" at bounding box center [912, 651] width 514 height 71
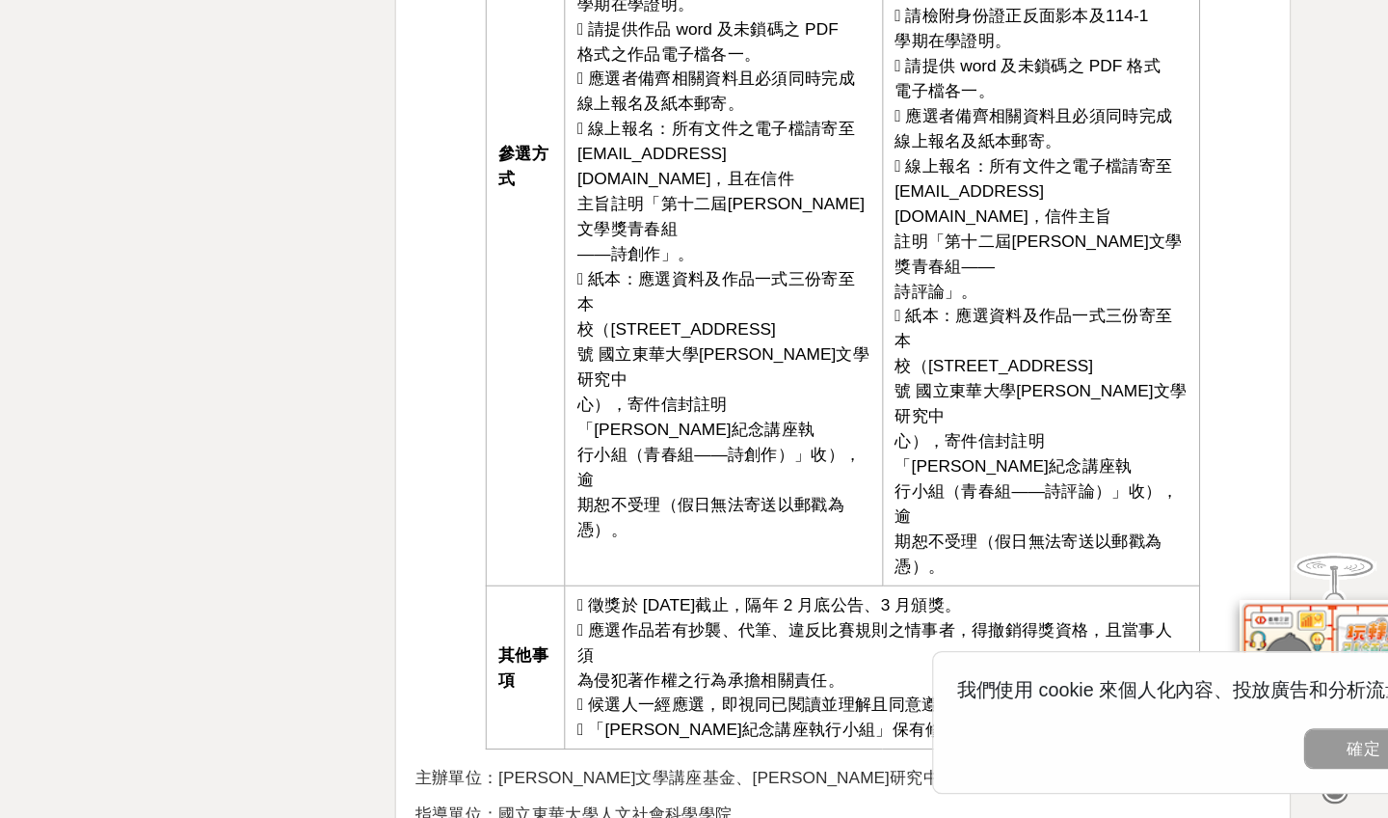
scroll to position [3563, 0]
